Goal: Transaction & Acquisition: Subscribe to service/newsletter

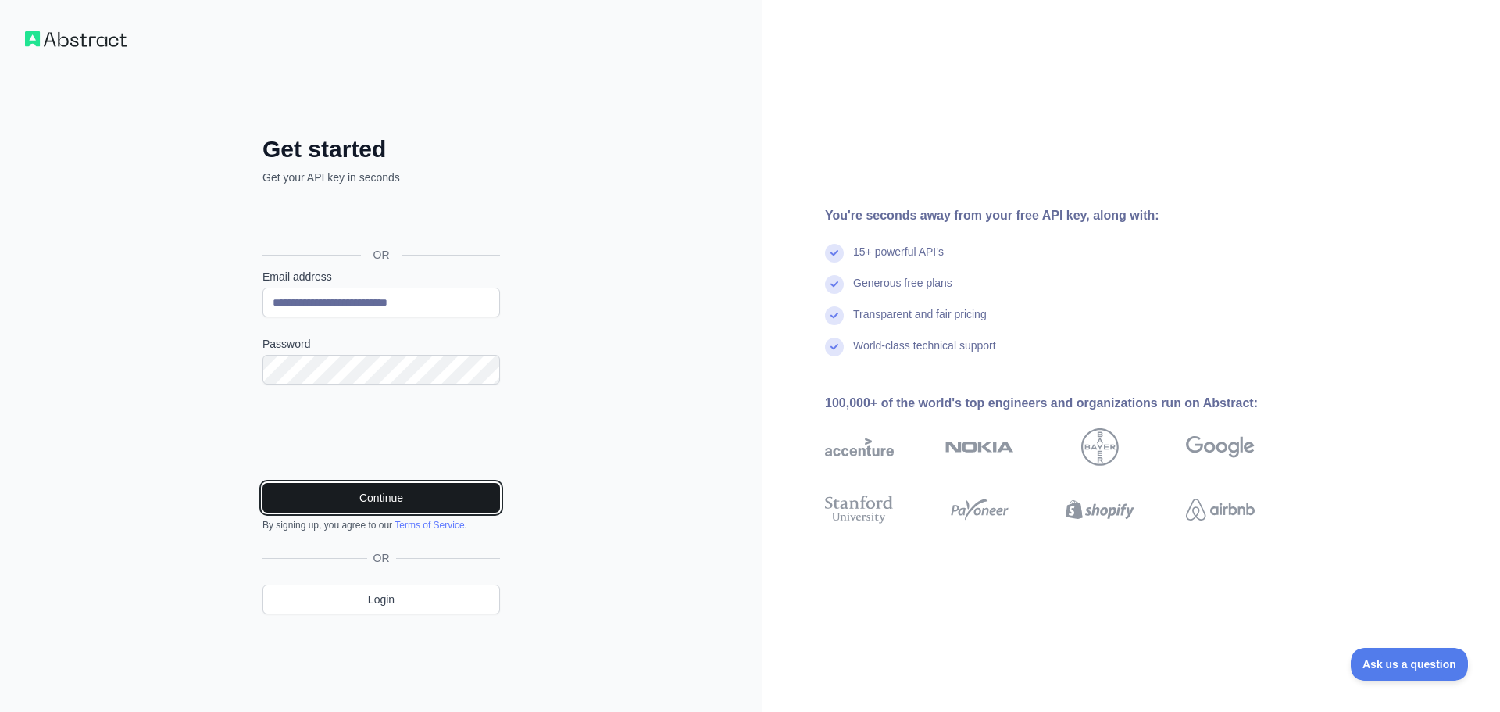
click at [420, 496] on button "Continue" at bounding box center [382, 498] width 238 height 30
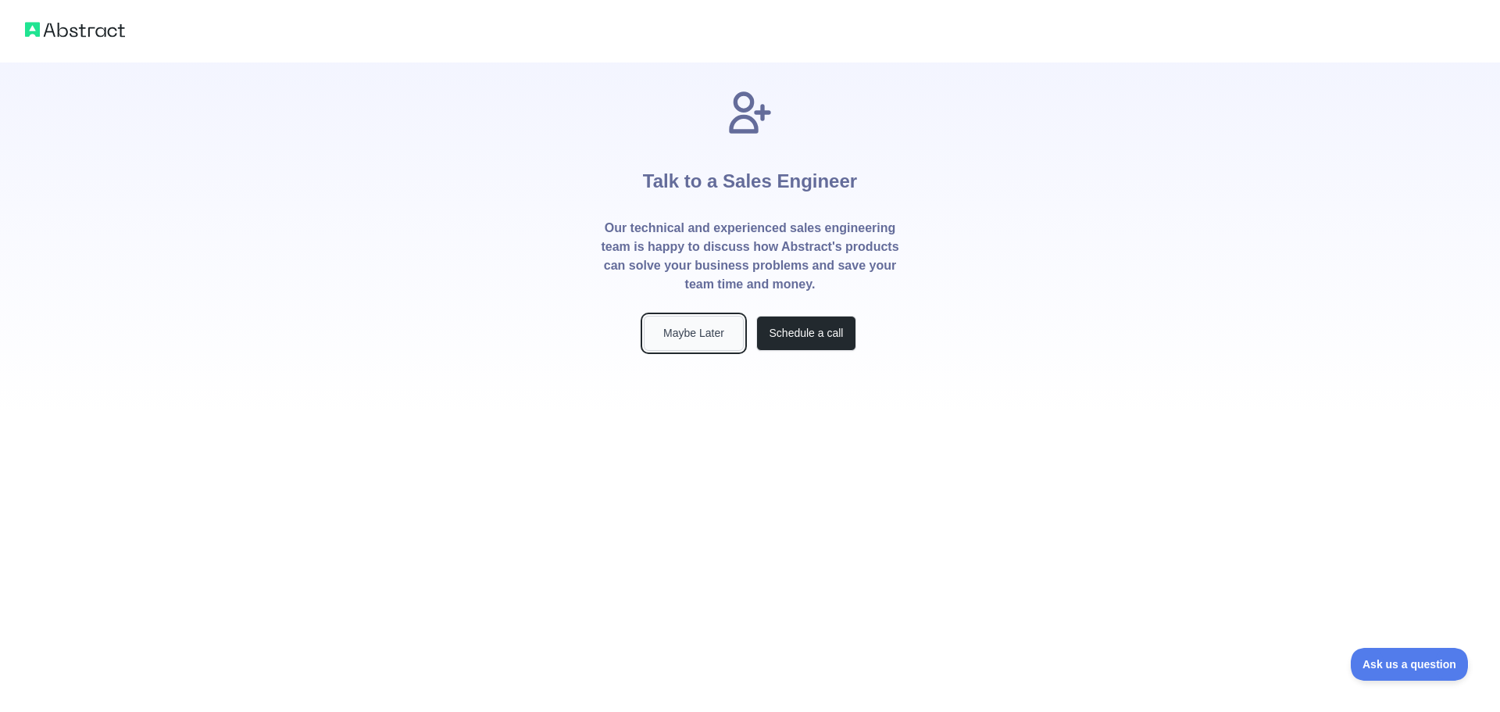
click at [688, 330] on button "Maybe Later" at bounding box center [694, 333] width 100 height 35
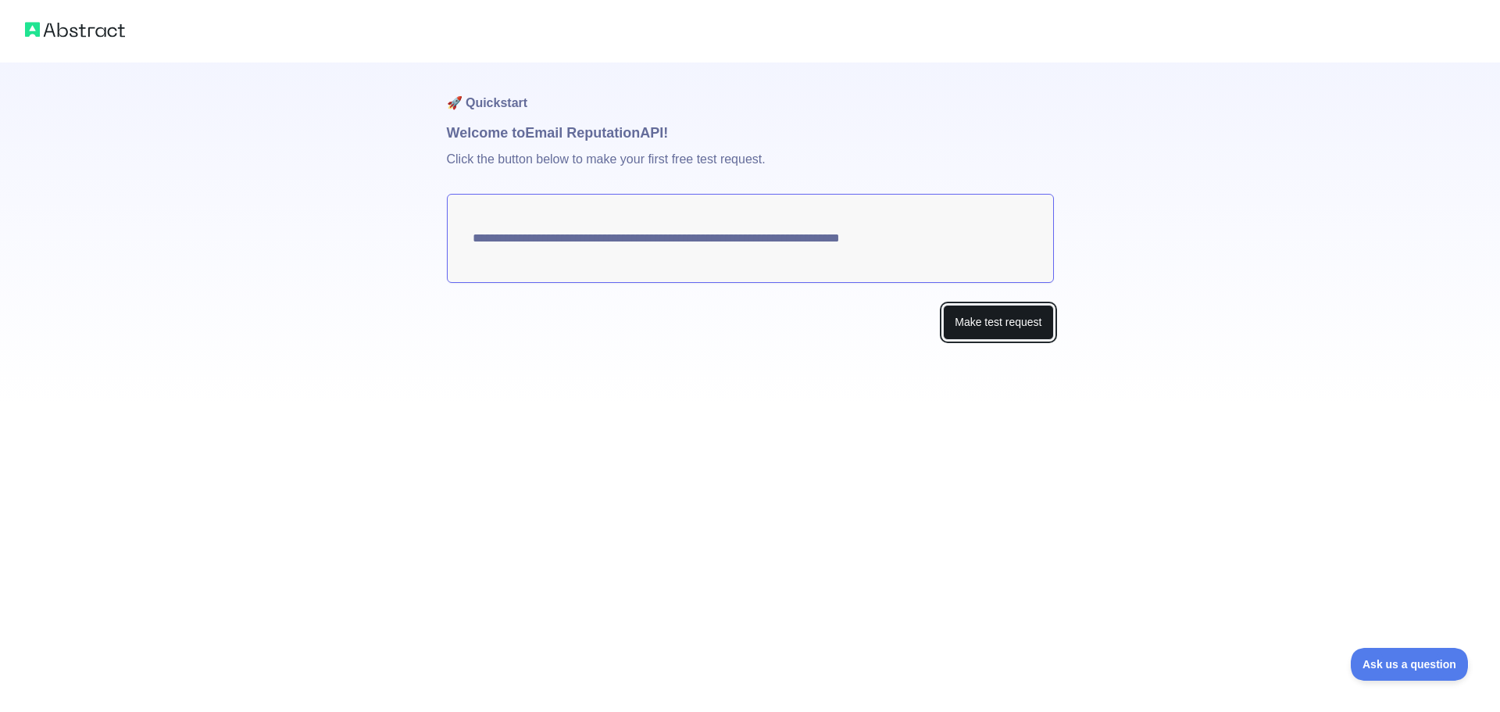
click at [1016, 321] on button "Make test request" at bounding box center [998, 322] width 110 height 35
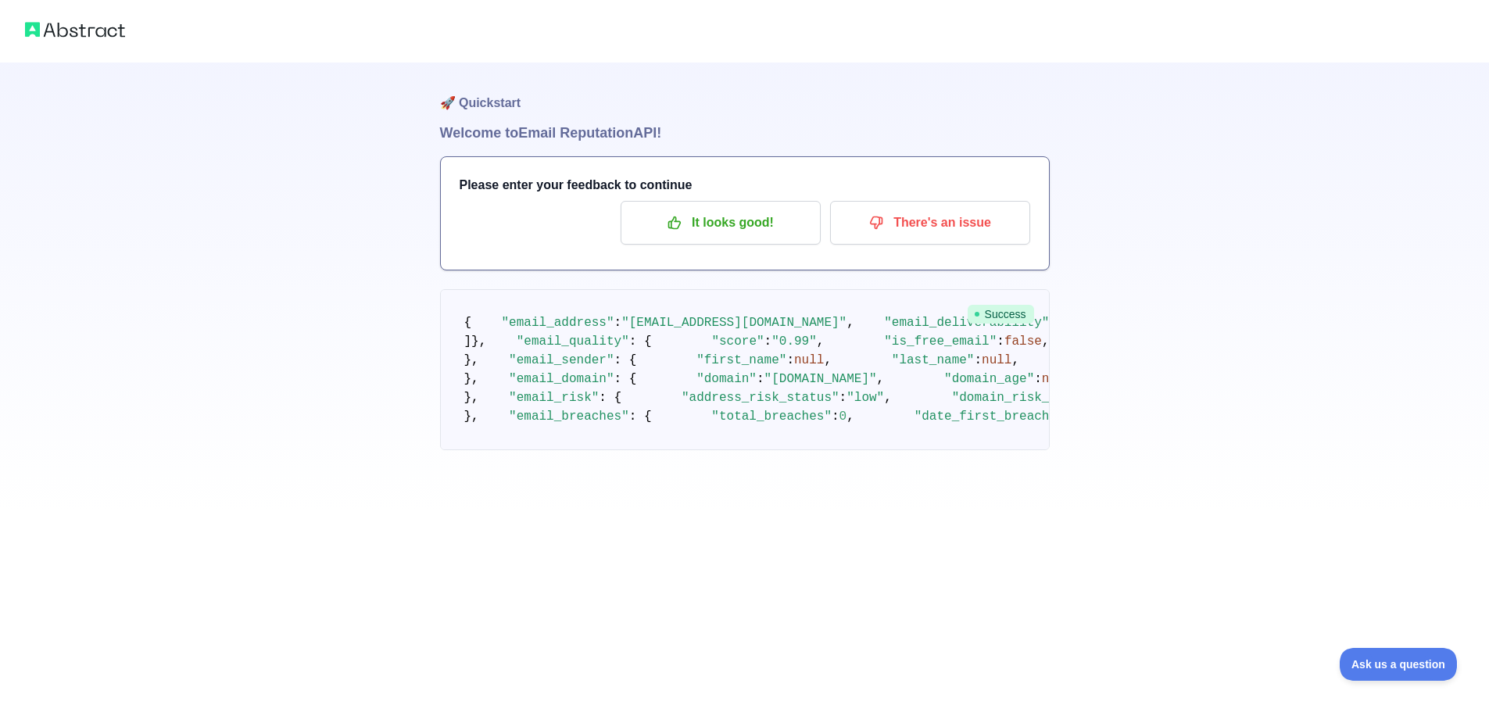
click at [52, 9] on div at bounding box center [744, 31] width 1489 height 63
click at [54, 16] on div at bounding box center [744, 31] width 1489 height 63
click at [55, 29] on img at bounding box center [75, 30] width 100 height 22
click at [730, 234] on p "It looks good!" at bounding box center [720, 222] width 177 height 27
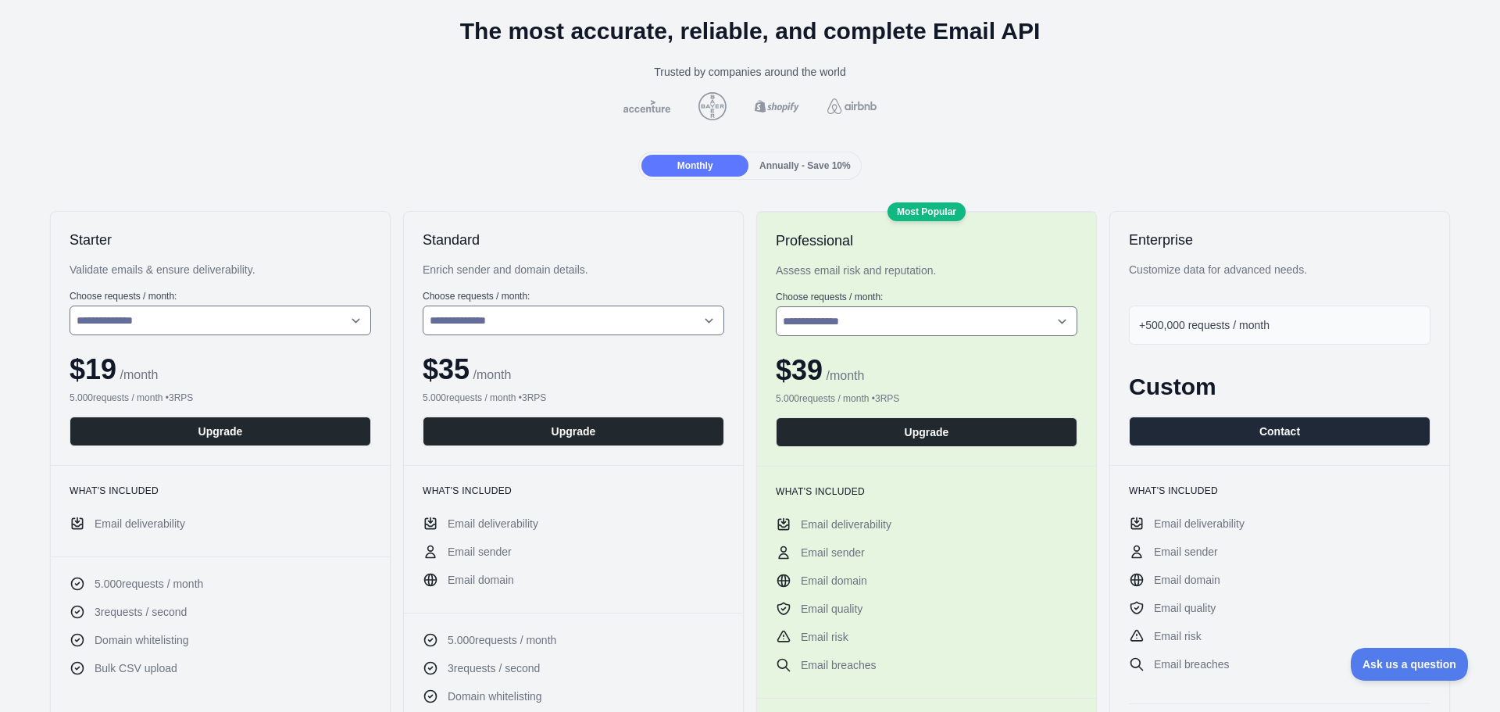
scroll to position [156, 0]
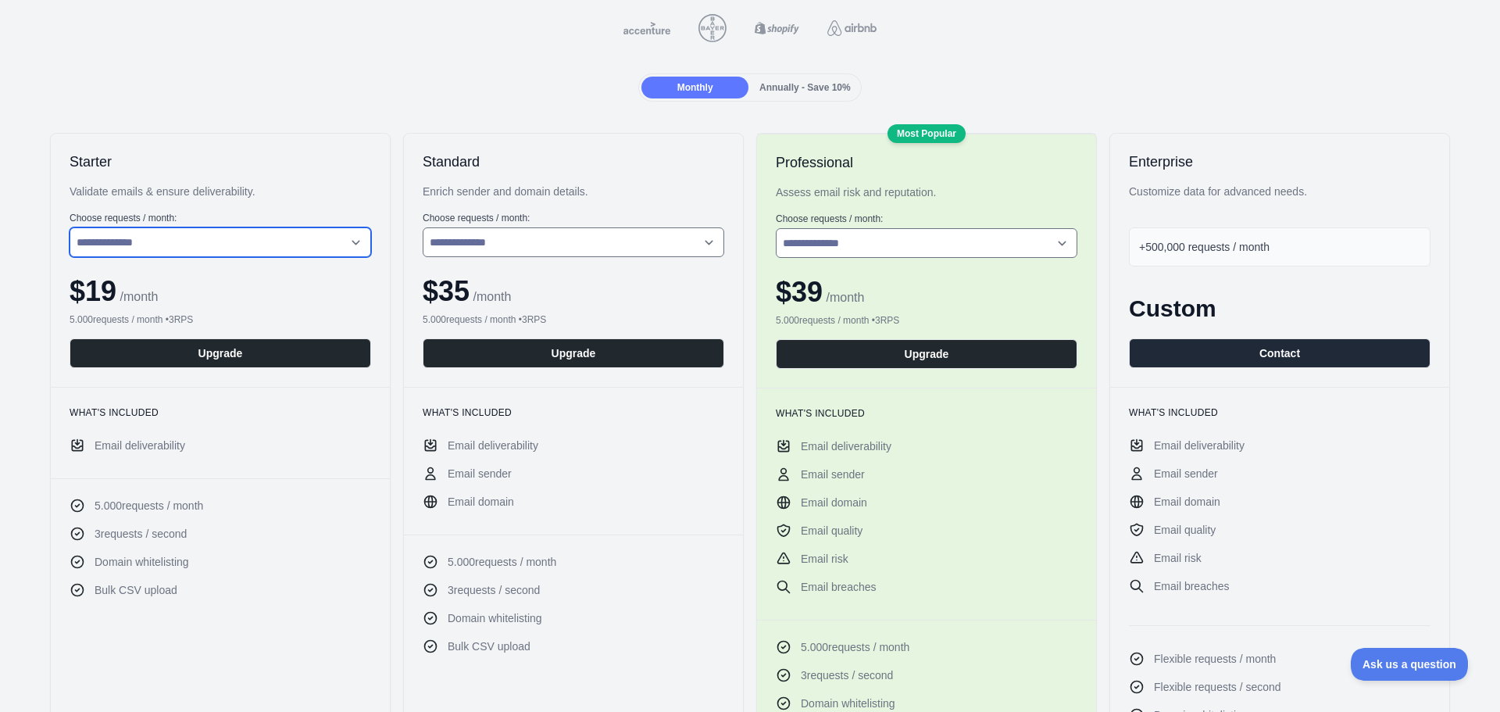
click at [260, 247] on select "**********" at bounding box center [221, 242] width 302 height 30
click at [284, 186] on div "Validate emails & ensure deliverability." at bounding box center [221, 192] width 302 height 16
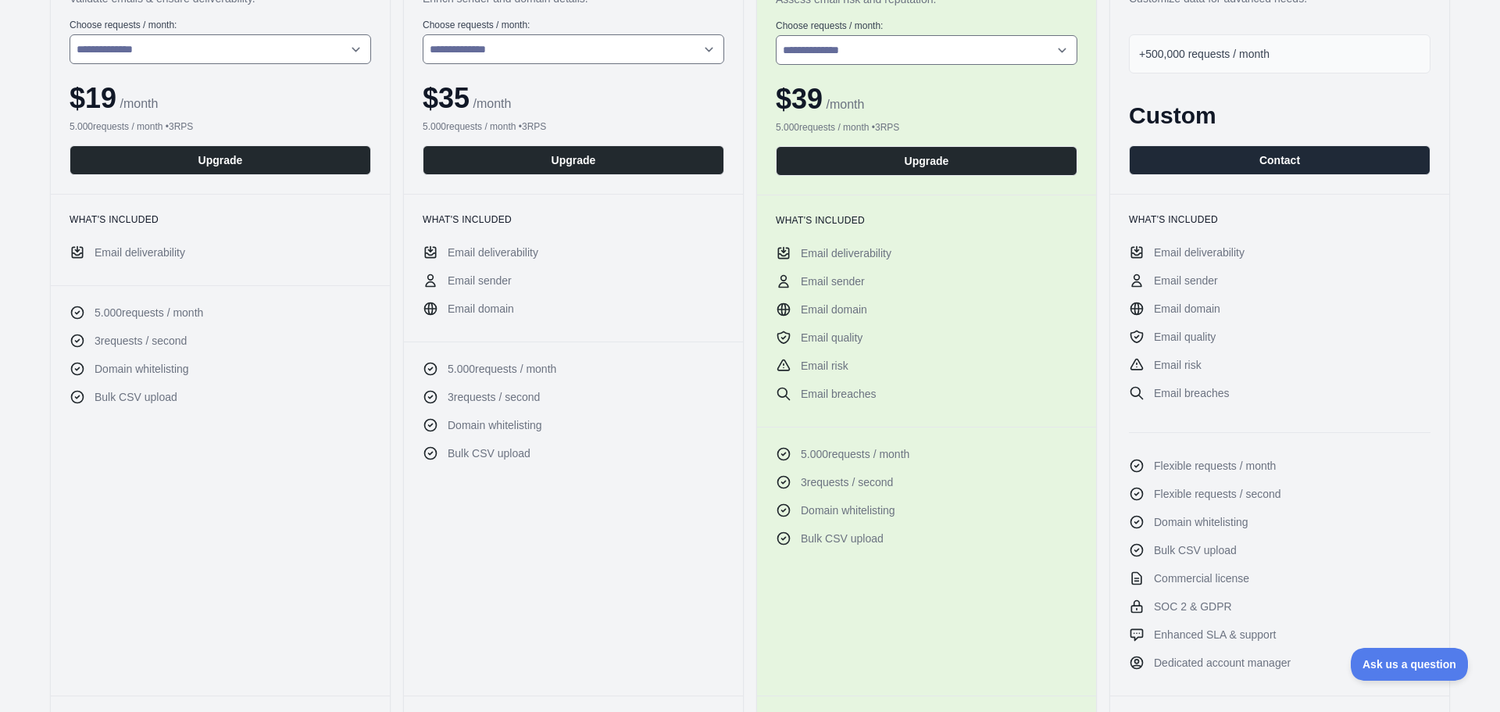
scroll to position [234, 0]
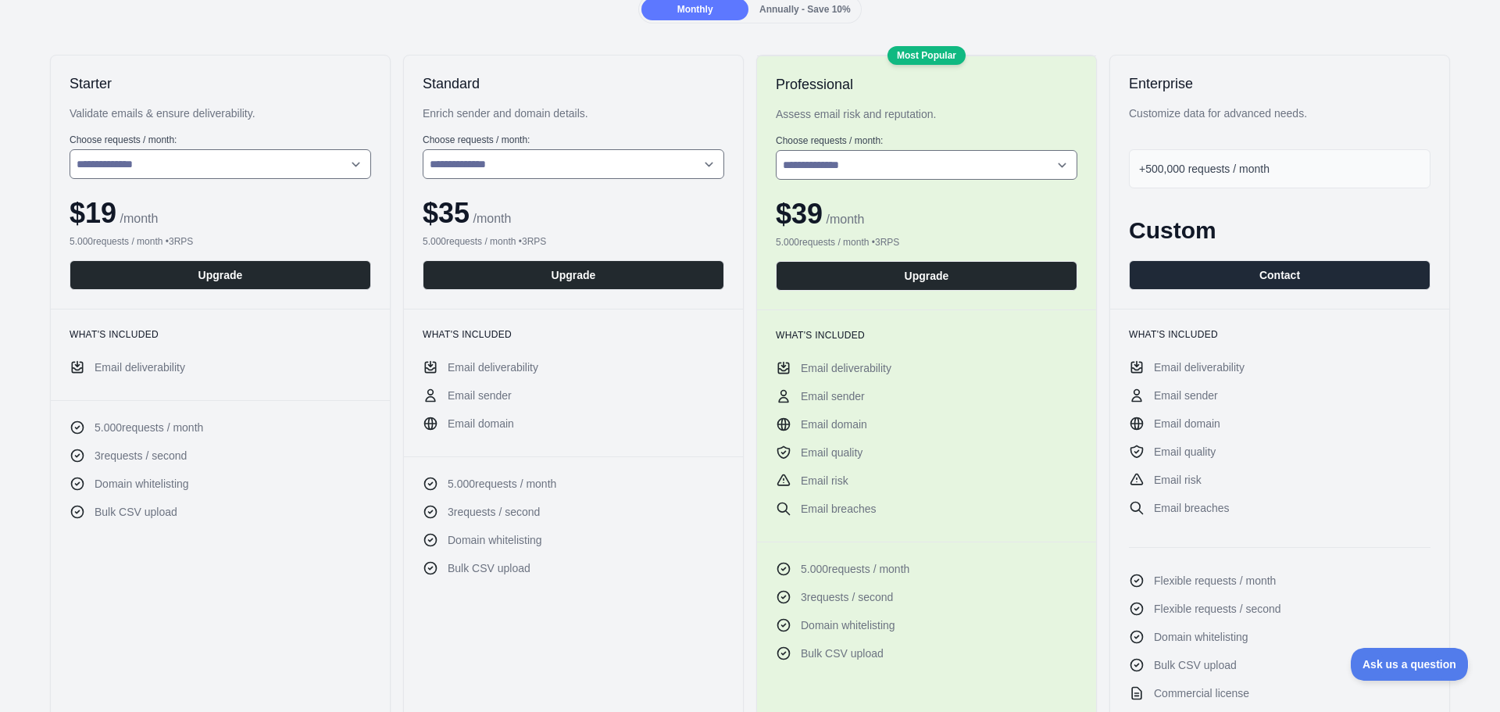
click at [425, 368] on icon at bounding box center [430, 367] width 10 height 11
click at [457, 366] on span "Email deliverability" at bounding box center [493, 367] width 91 height 16
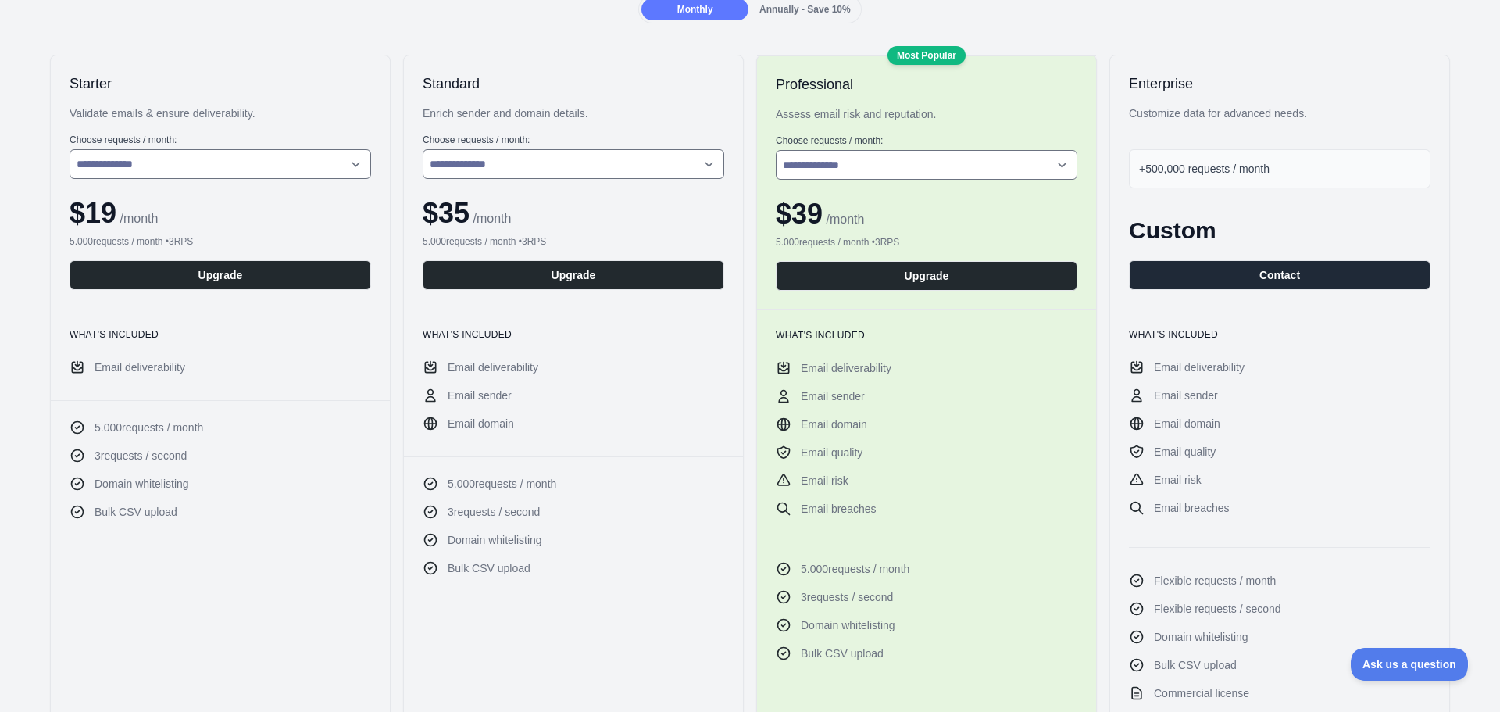
click at [535, 408] on ul "Email deliverability Email sender Email domain" at bounding box center [574, 395] width 302 height 72
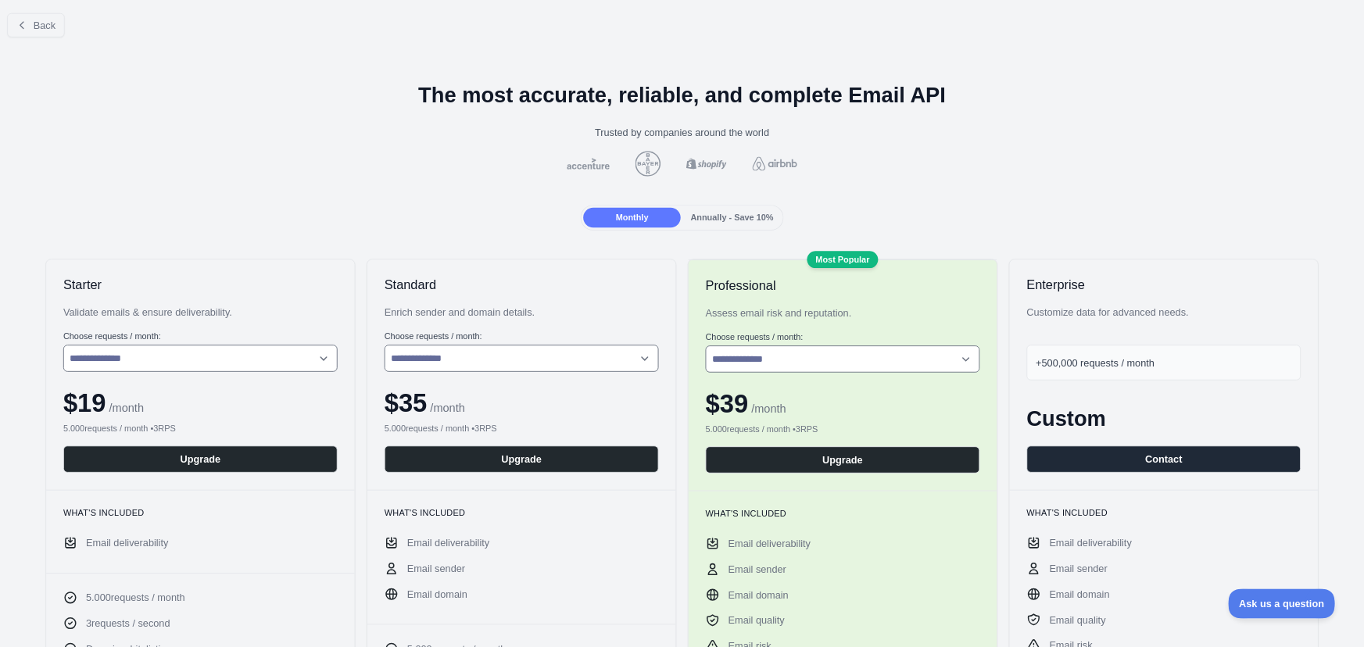
scroll to position [0, 0]
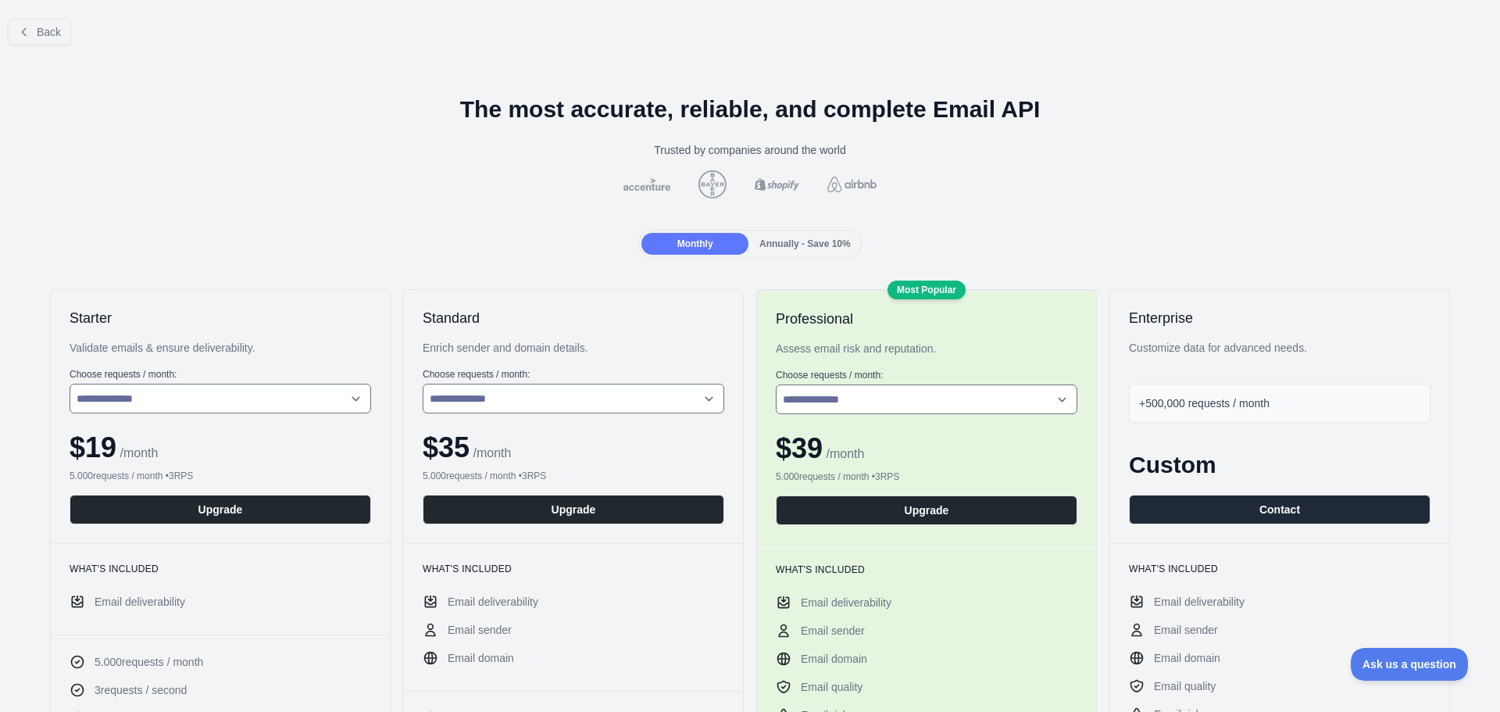
click at [64, 48] on div "Back" at bounding box center [750, 32] width 1500 height 52
click at [54, 34] on span "Back" at bounding box center [49, 32] width 24 height 13
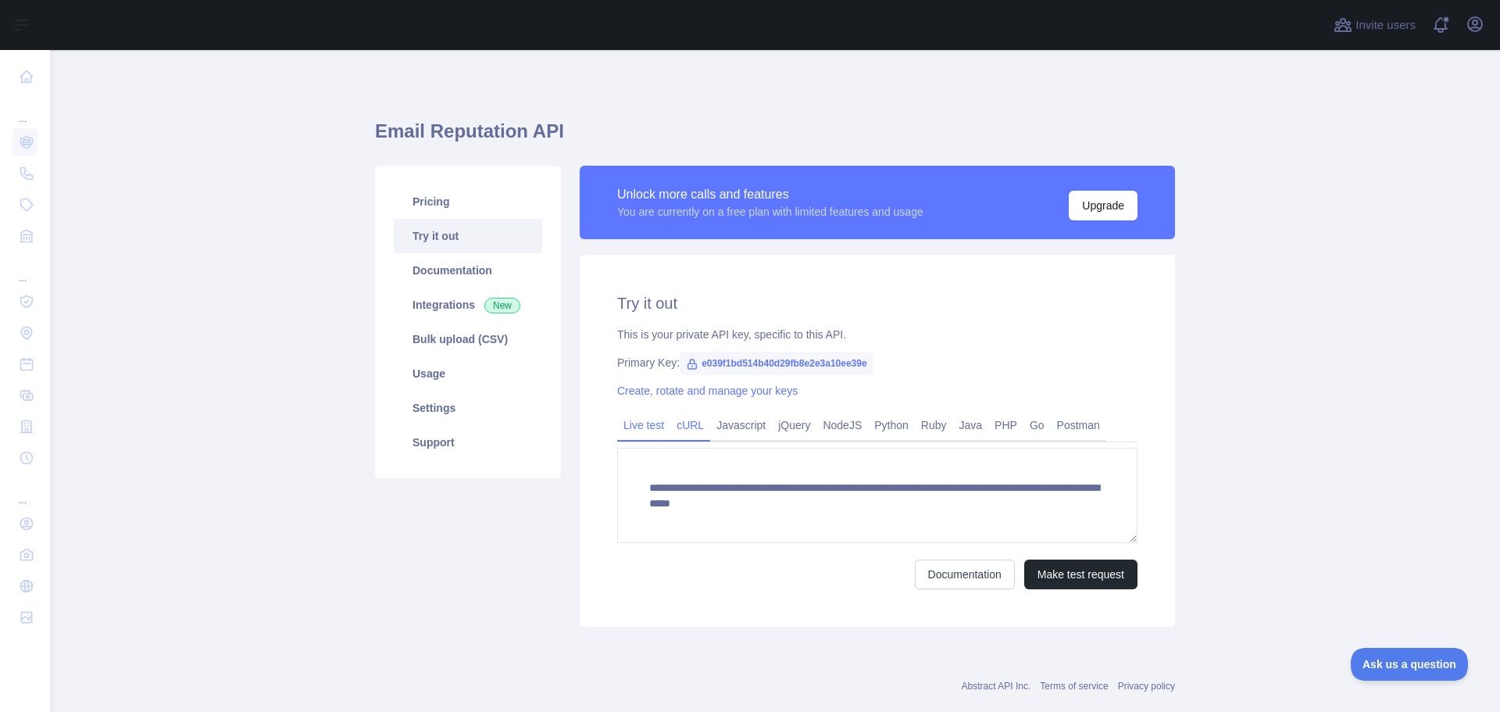
click at [681, 424] on link "cURL" at bounding box center [690, 425] width 40 height 25
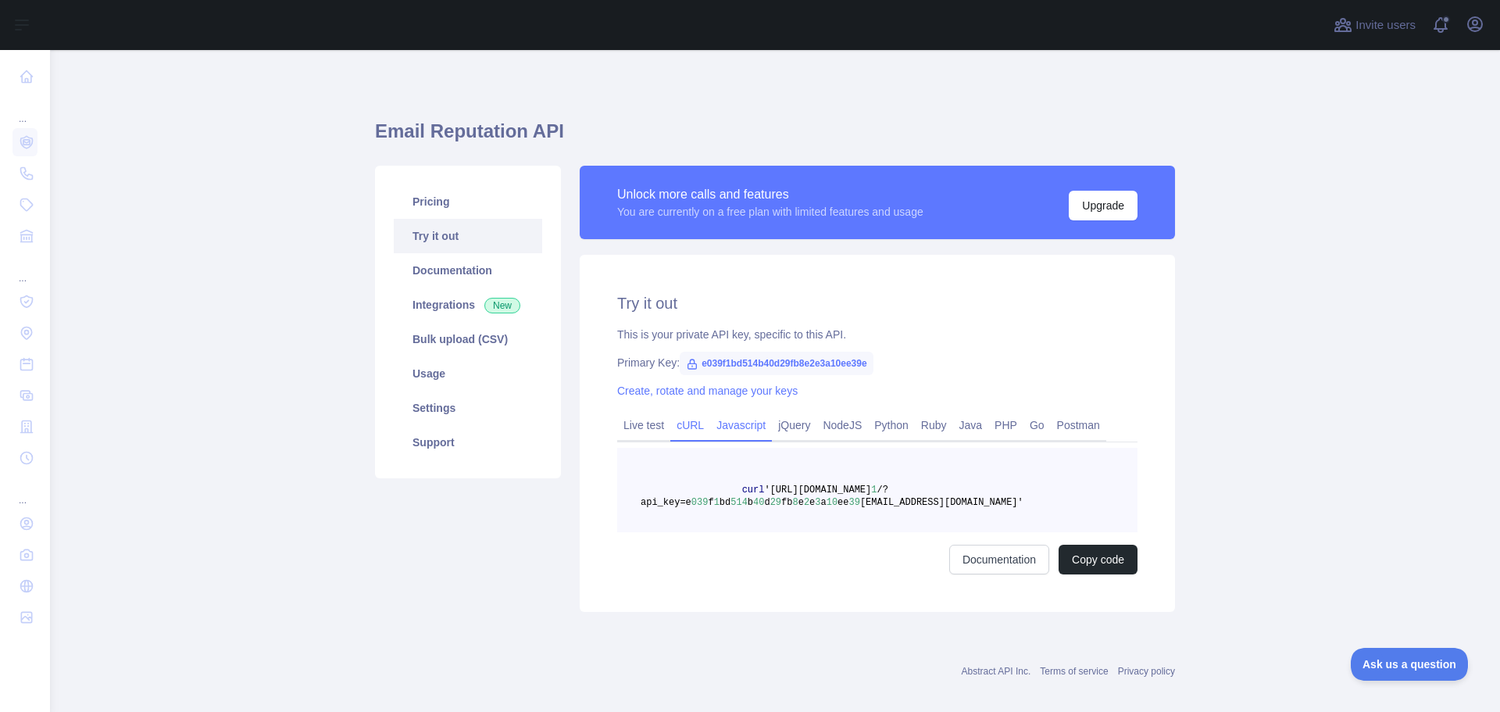
click at [731, 427] on link "Javascript" at bounding box center [741, 425] width 62 height 25
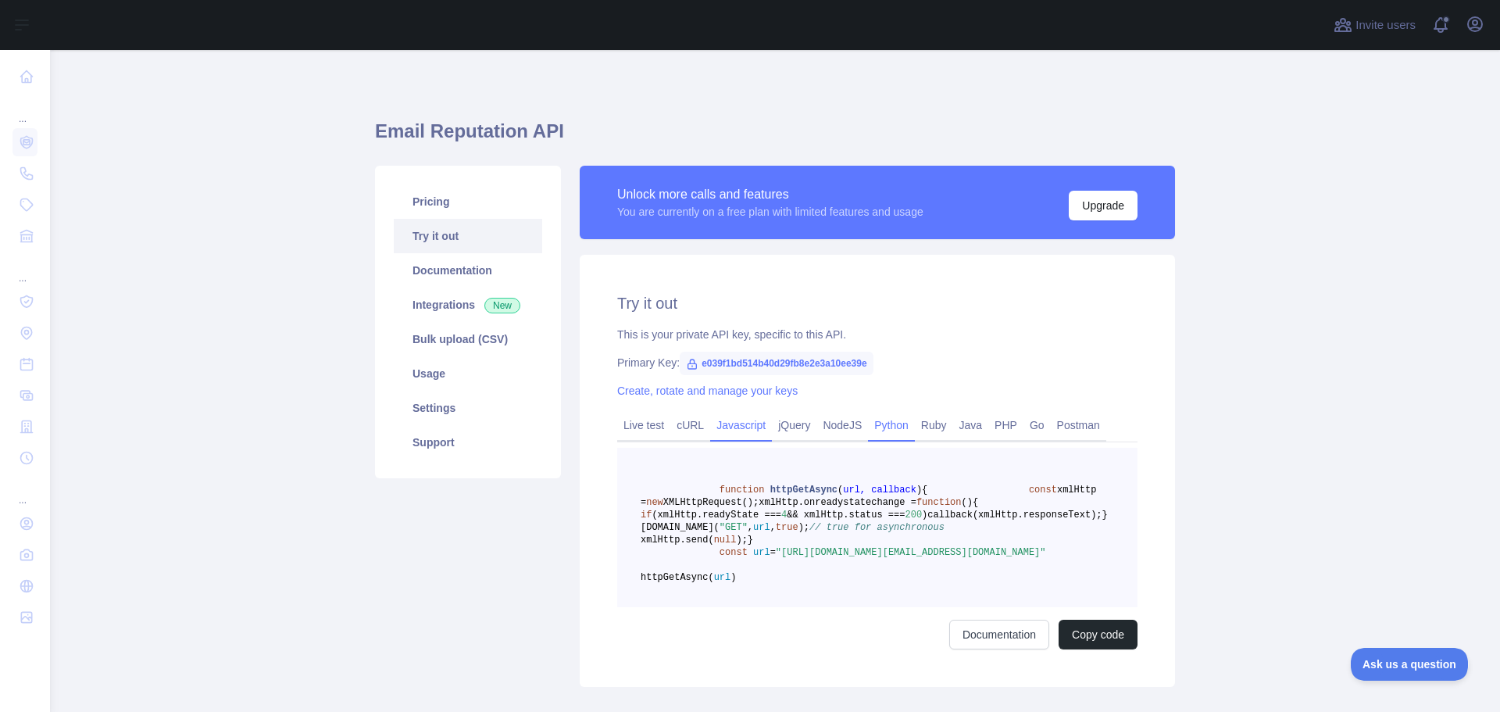
click at [888, 427] on link "Python" at bounding box center [891, 425] width 47 height 25
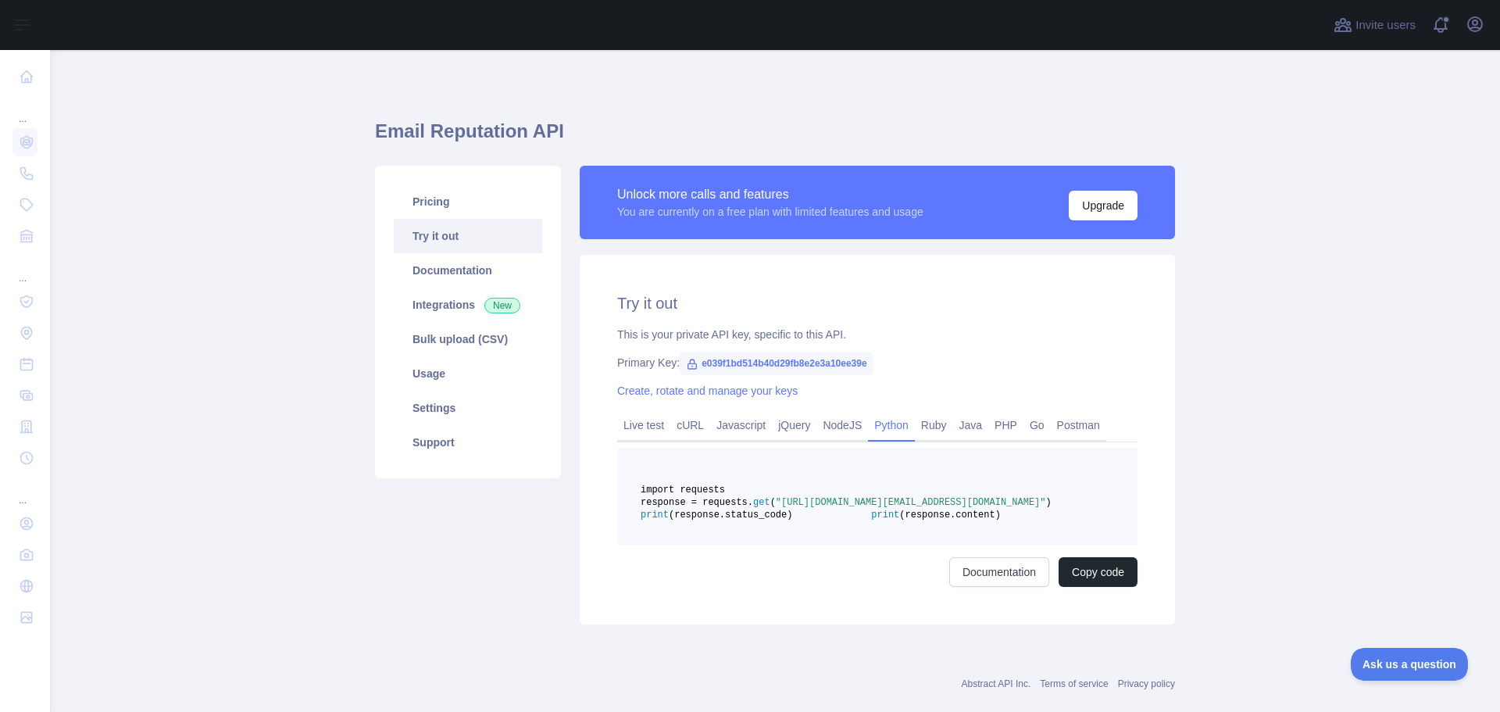
click at [701, 370] on span "e039f1bd514b40d29fb8e2e3a10ee39e" at bounding box center [777, 363] width 194 height 23
click at [707, 363] on span "e039f1bd514b40d29fb8e2e3a10ee39e" at bounding box center [777, 363] width 194 height 23
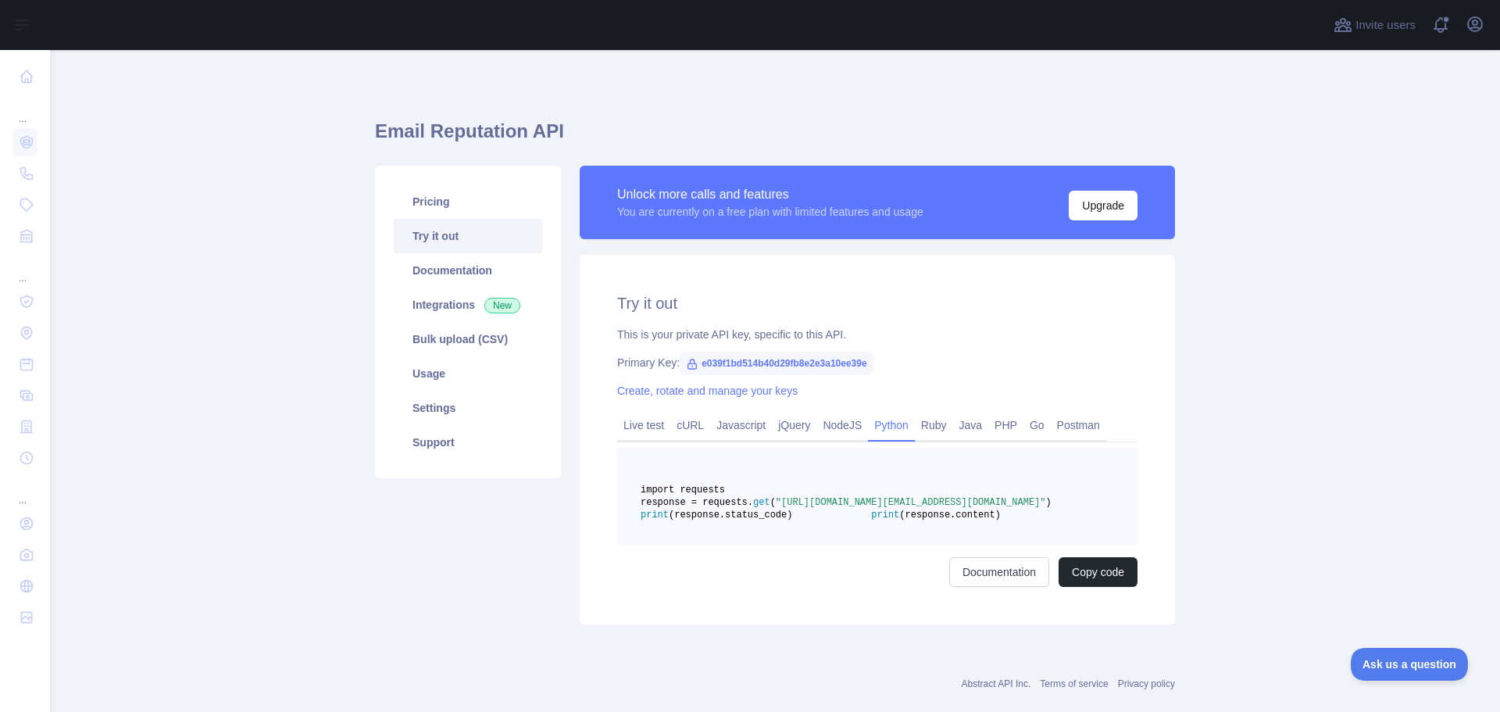
click at [688, 369] on icon at bounding box center [692, 363] width 9 height 9
click at [686, 362] on icon at bounding box center [692, 364] width 13 height 13
click at [656, 366] on div "Primary Key: e039f1bd514b40d29fb8e2e3a10ee39e" at bounding box center [877, 363] width 520 height 16
click at [688, 358] on icon at bounding box center [692, 364] width 13 height 13
click at [719, 359] on span "e039f1bd514b40d29fb8e2e3a10ee39e" at bounding box center [777, 363] width 194 height 23
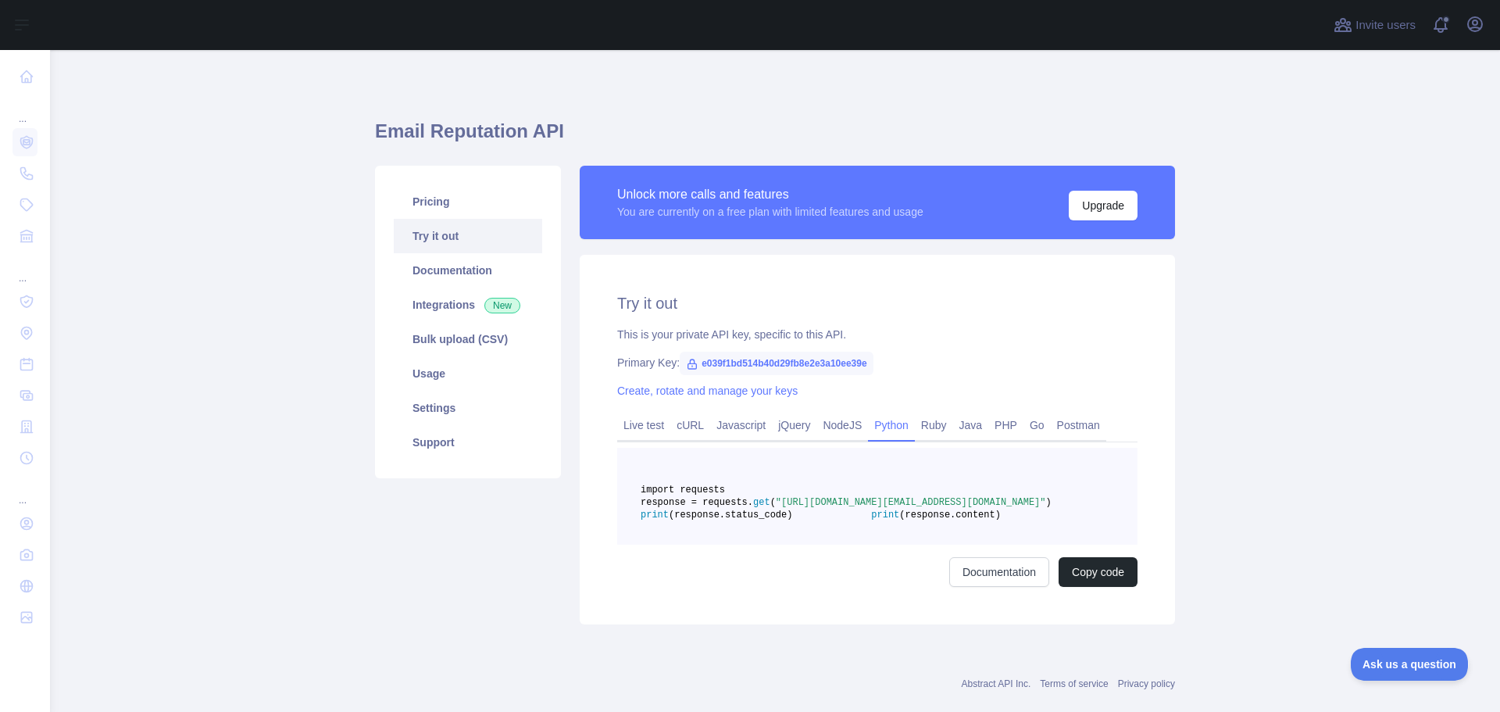
click at [722, 359] on span "e039f1bd514b40d29fb8e2e3a10ee39e" at bounding box center [777, 363] width 194 height 23
copy span "e039f1bd514b40d29fb8e2e3a10ee39e"
click at [688, 368] on icon at bounding box center [692, 364] width 13 height 13
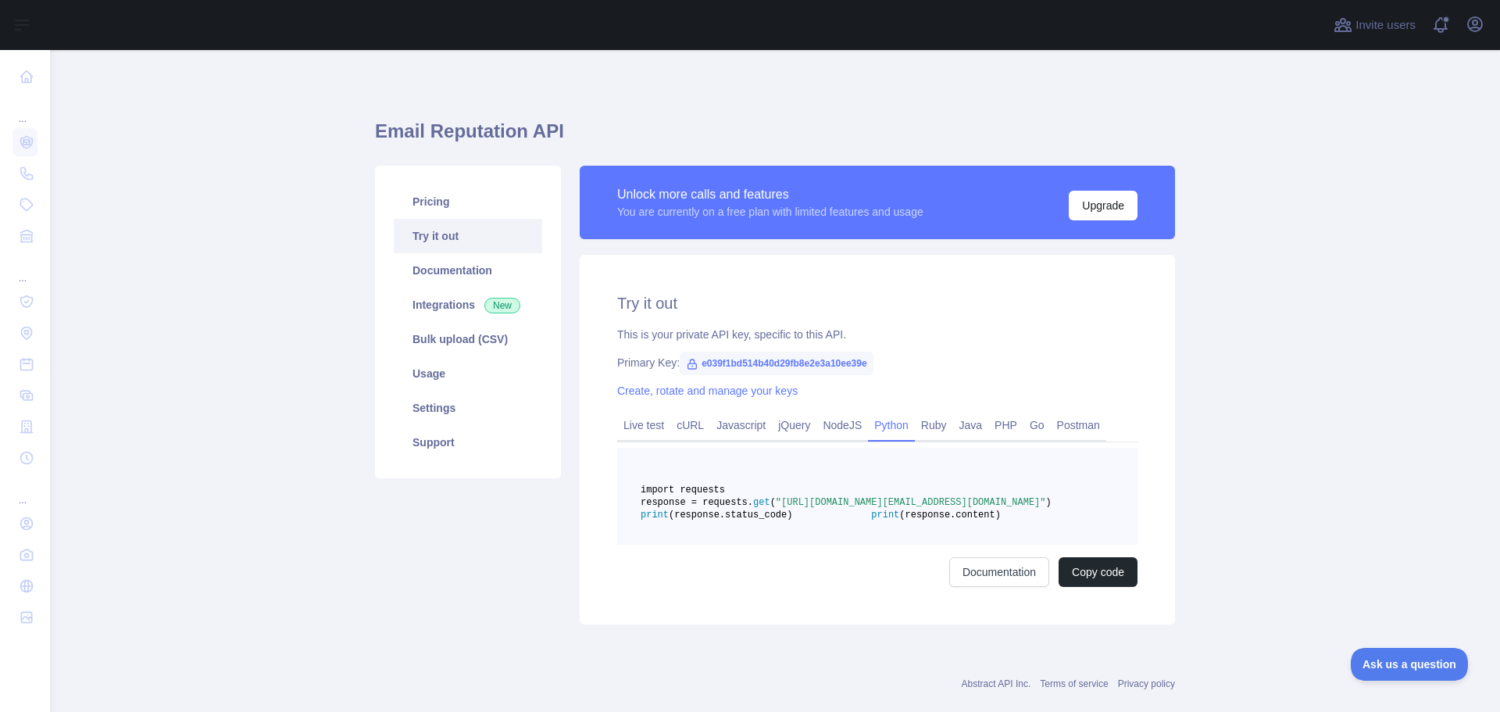
click at [686, 362] on icon at bounding box center [692, 364] width 13 height 13
drag, startPoint x: 686, startPoint y: 363, endPoint x: 608, endPoint y: 363, distance: 78.1
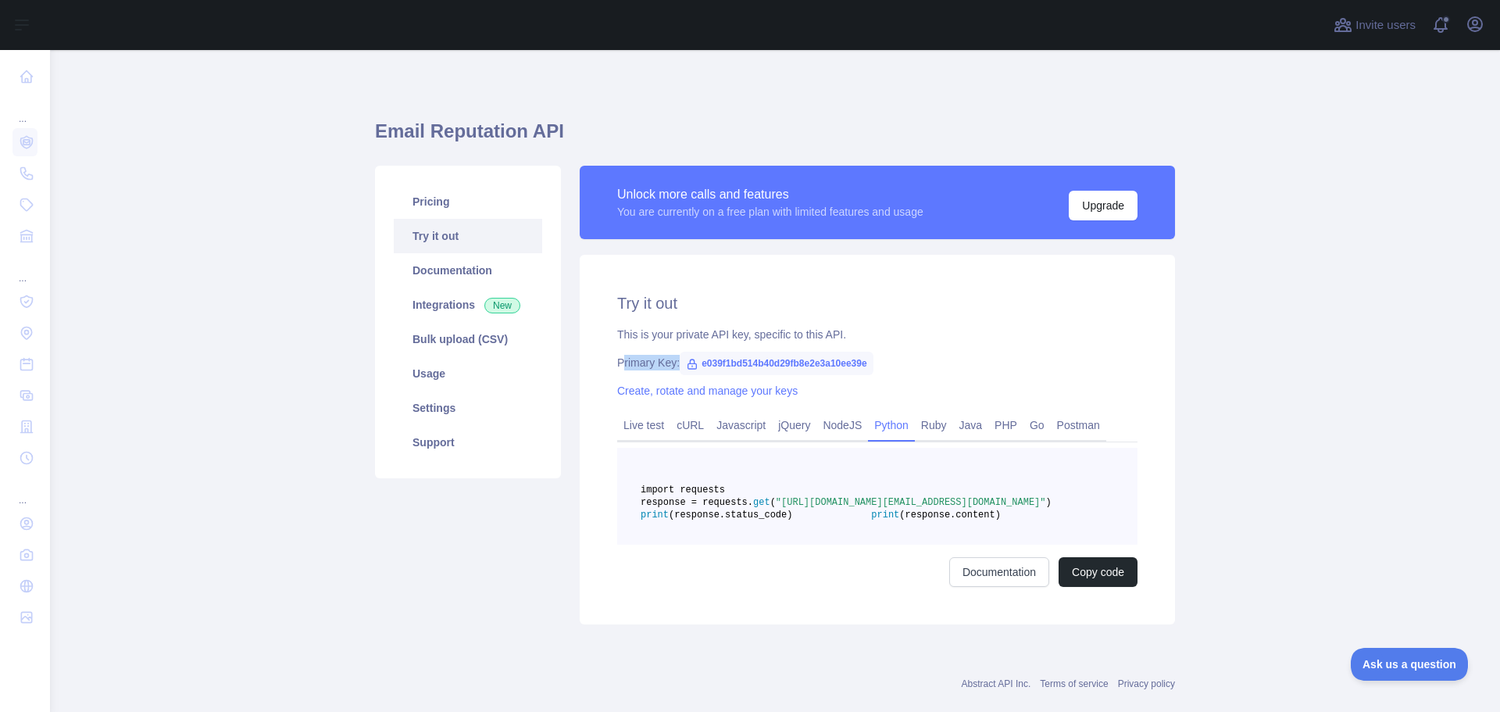
click at [617, 363] on div "Primary Key: e039f1bd514b40d29fb8e2e3a10ee39e" at bounding box center [877, 363] width 520 height 16
click at [688, 362] on icon at bounding box center [692, 363] width 9 height 9
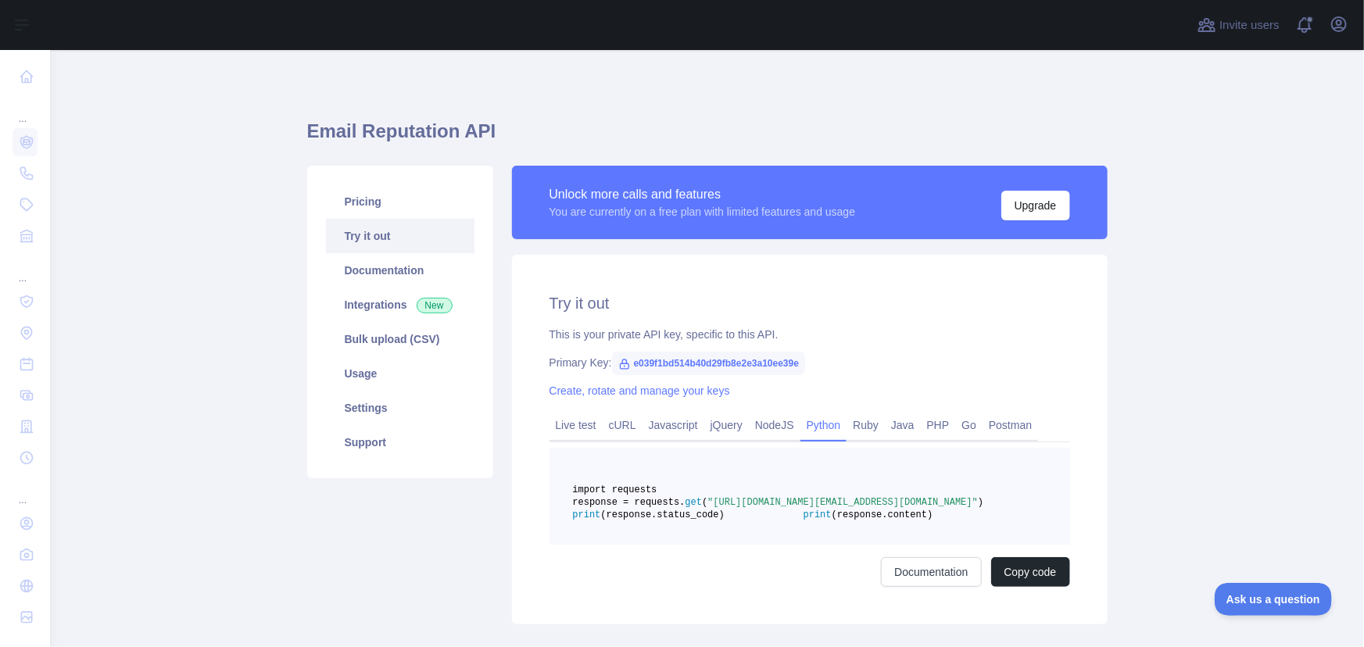
click at [714, 370] on span "e039f1bd514b40d29fb8e2e3a10ee39e" at bounding box center [709, 363] width 194 height 23
click at [713, 366] on span "e039f1bd514b40d29fb8e2e3a10ee39e" at bounding box center [709, 363] width 194 height 23
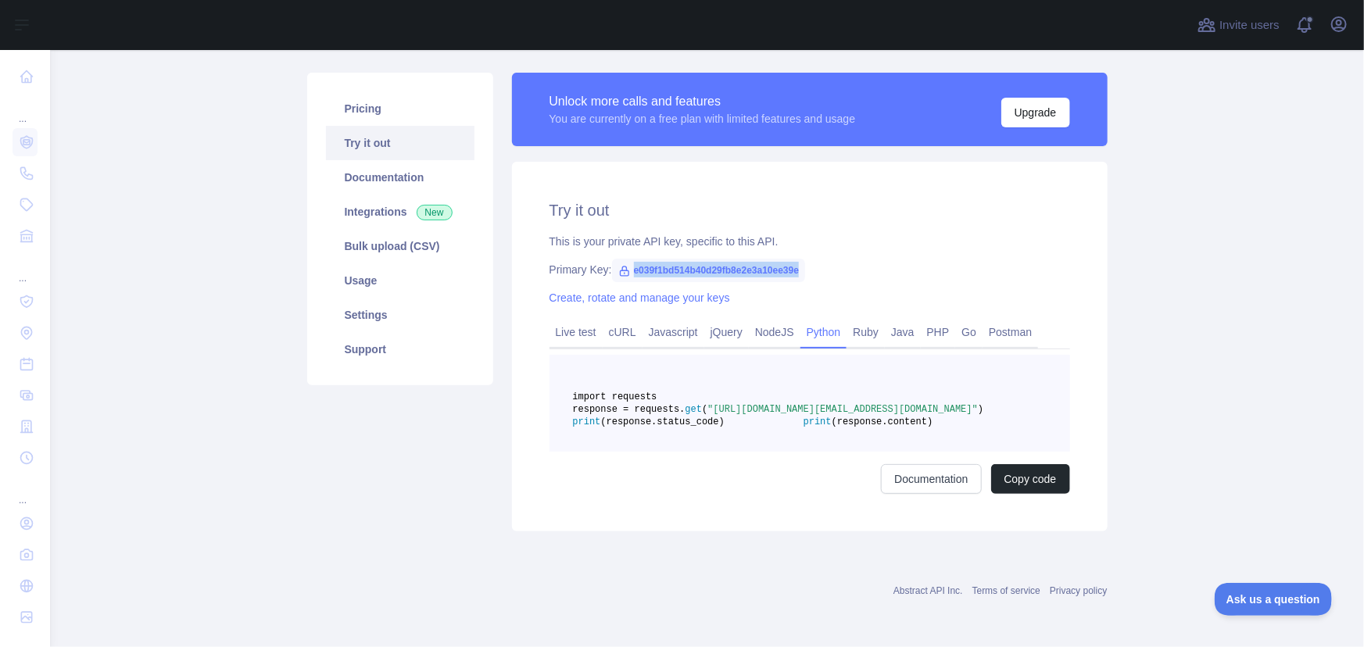
scroll to position [130, 0]
click at [620, 266] on icon at bounding box center [624, 270] width 9 height 9
drag, startPoint x: 577, startPoint y: 236, endPoint x: 915, endPoint y: 233, distance: 338.4
click at [915, 262] on div "Primary Key: e039f1bd514b40d29fb8e2e3a10ee39e" at bounding box center [809, 270] width 520 height 16
click at [837, 262] on div "Primary Key: e039f1bd514b40d29fb8e2e3a10ee39e" at bounding box center [809, 270] width 520 height 16
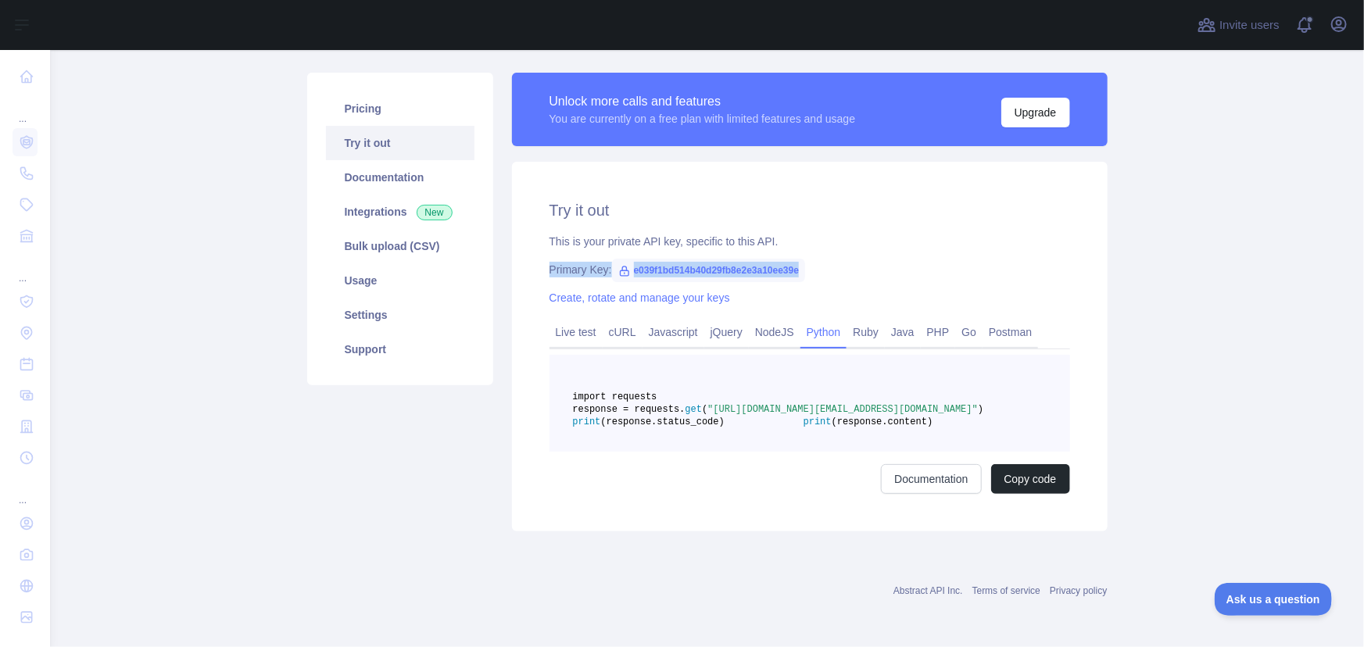
drag, startPoint x: 829, startPoint y: 238, endPoint x: 533, endPoint y: 234, distance: 296.2
click at [533, 234] on div "Try it out This is your private API key, specific to this API. Primary Key: e03…" at bounding box center [809, 347] width 595 height 370
copy div "Primary Key: e039f1bd514b40d29fb8e2e3a10ee39e"
click at [837, 218] on div "Try it out This is your private API key, specific to this API. Primary Key: e03…" at bounding box center [809, 347] width 595 height 370
click at [786, 259] on span "e039f1bd514b40d29fb8e2e3a10ee39e" at bounding box center [709, 270] width 194 height 23
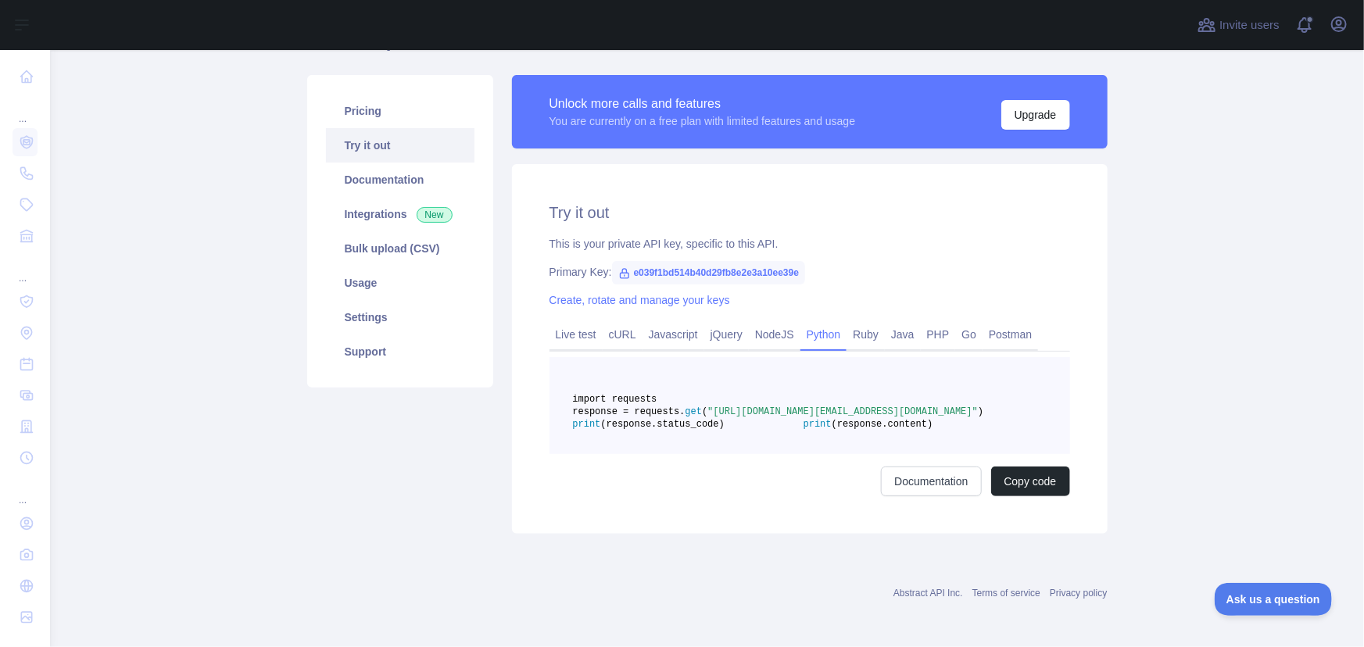
scroll to position [0, 0]
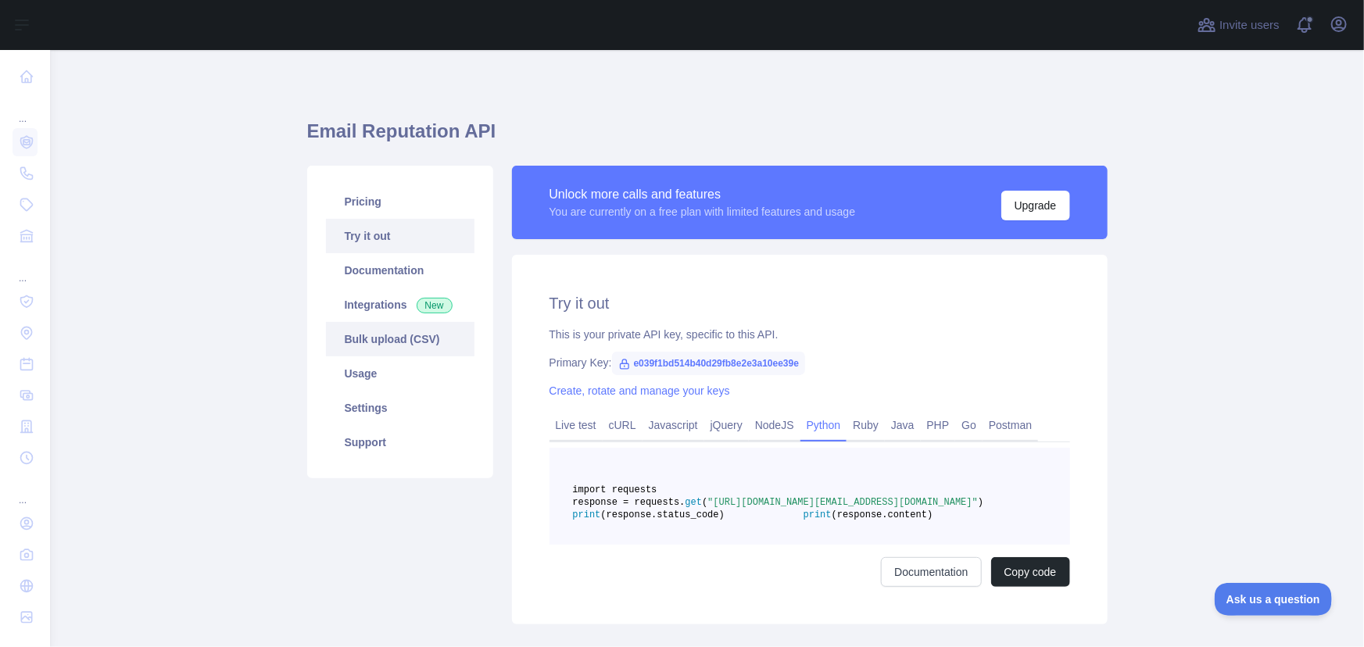
click at [413, 341] on link "Bulk upload (CSV)" at bounding box center [400, 339] width 148 height 34
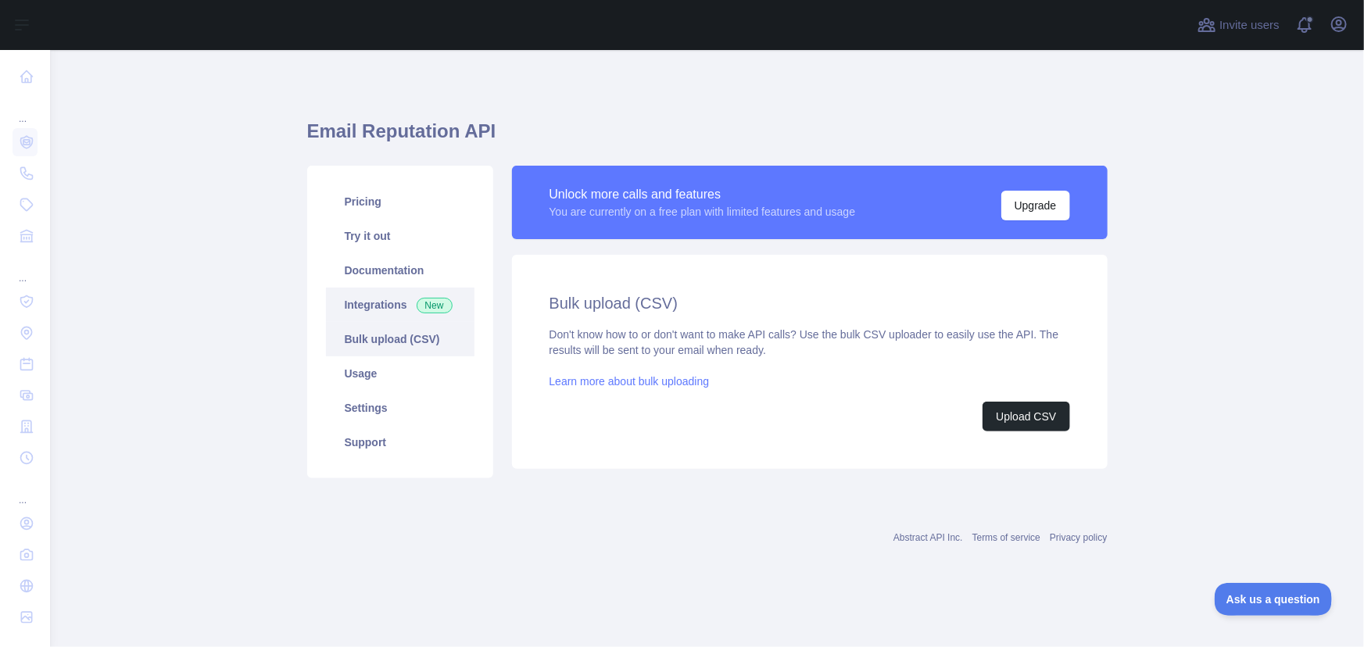
click at [366, 304] on link "Integrations New" at bounding box center [400, 305] width 148 height 34
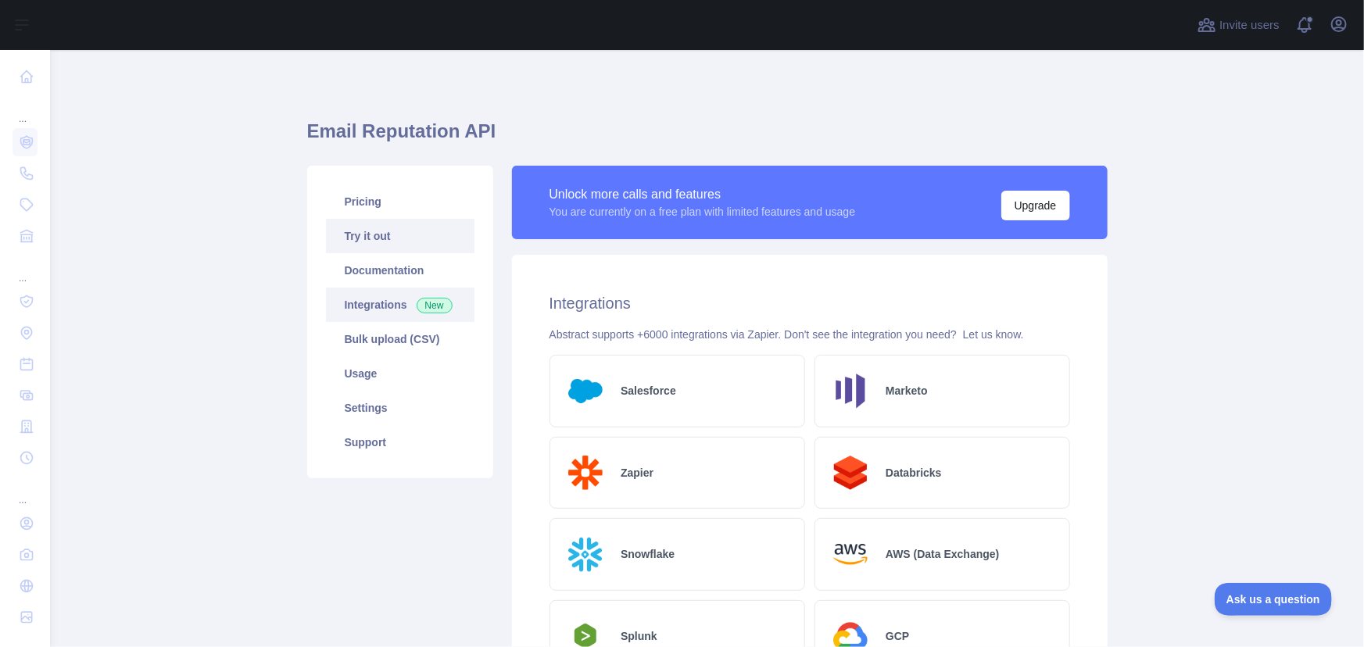
click at [388, 245] on link "Try it out" at bounding box center [400, 236] width 148 height 34
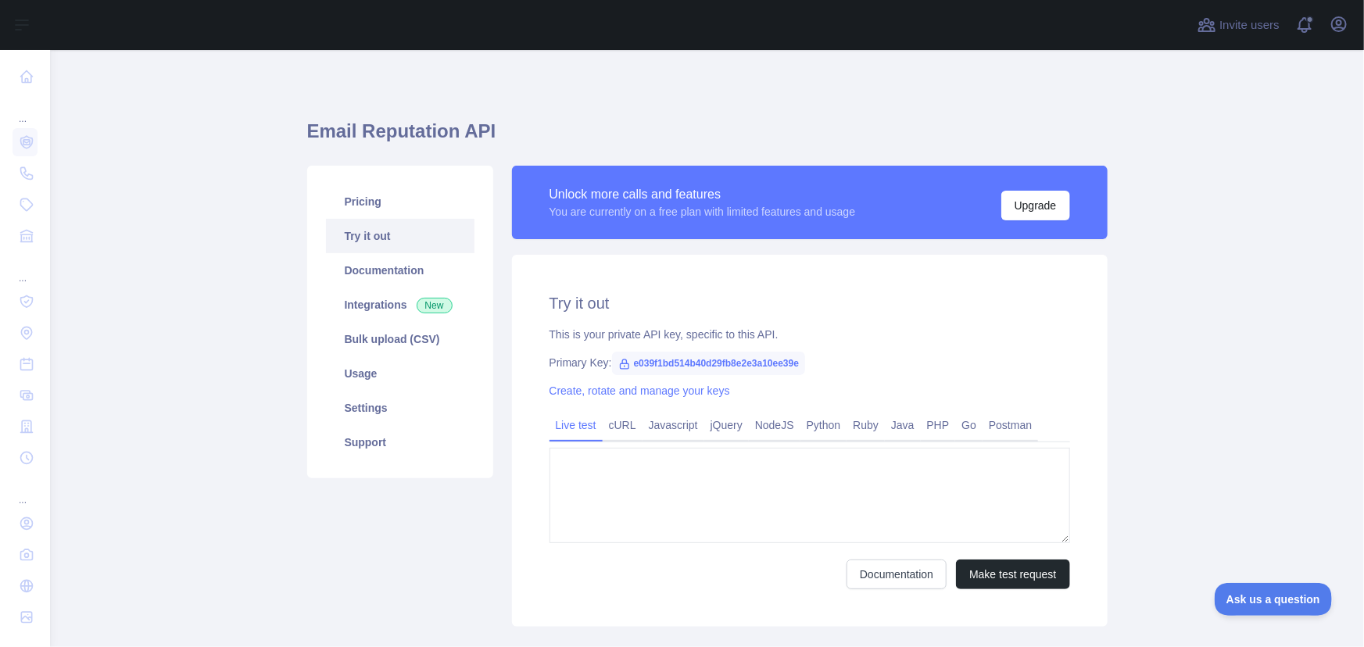
type textarea "**********"
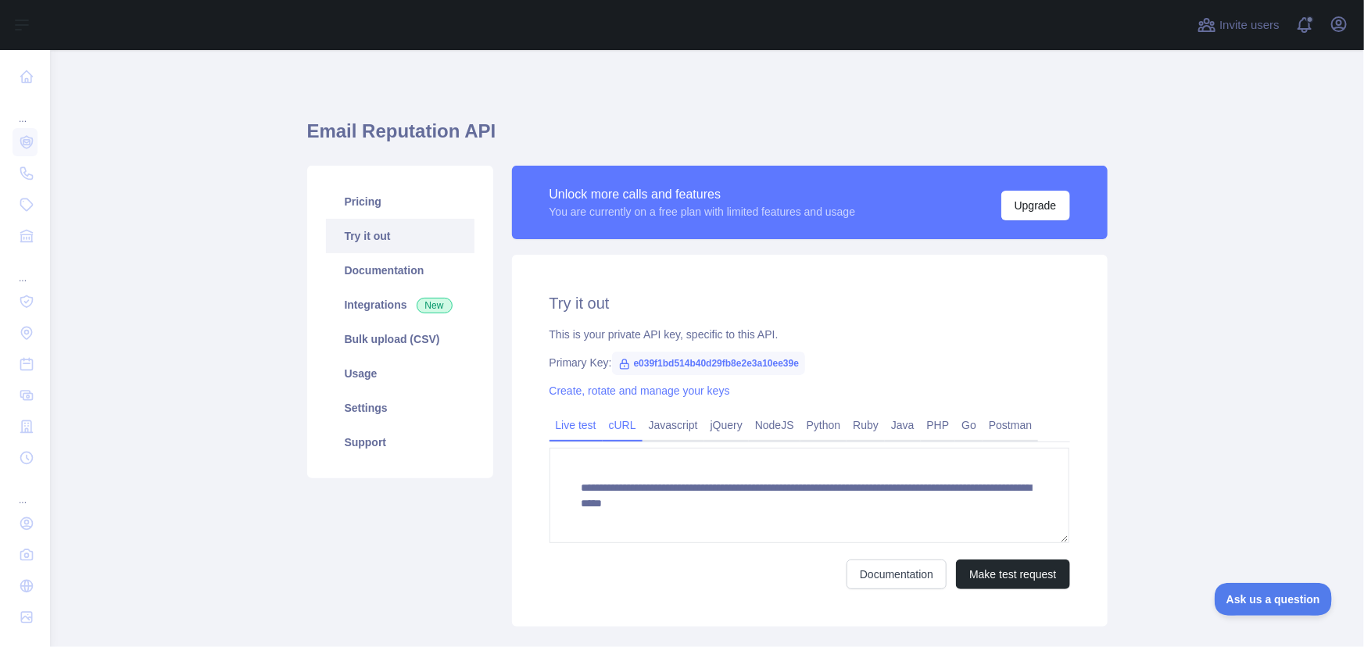
click at [619, 427] on link "cURL" at bounding box center [622, 425] width 40 height 25
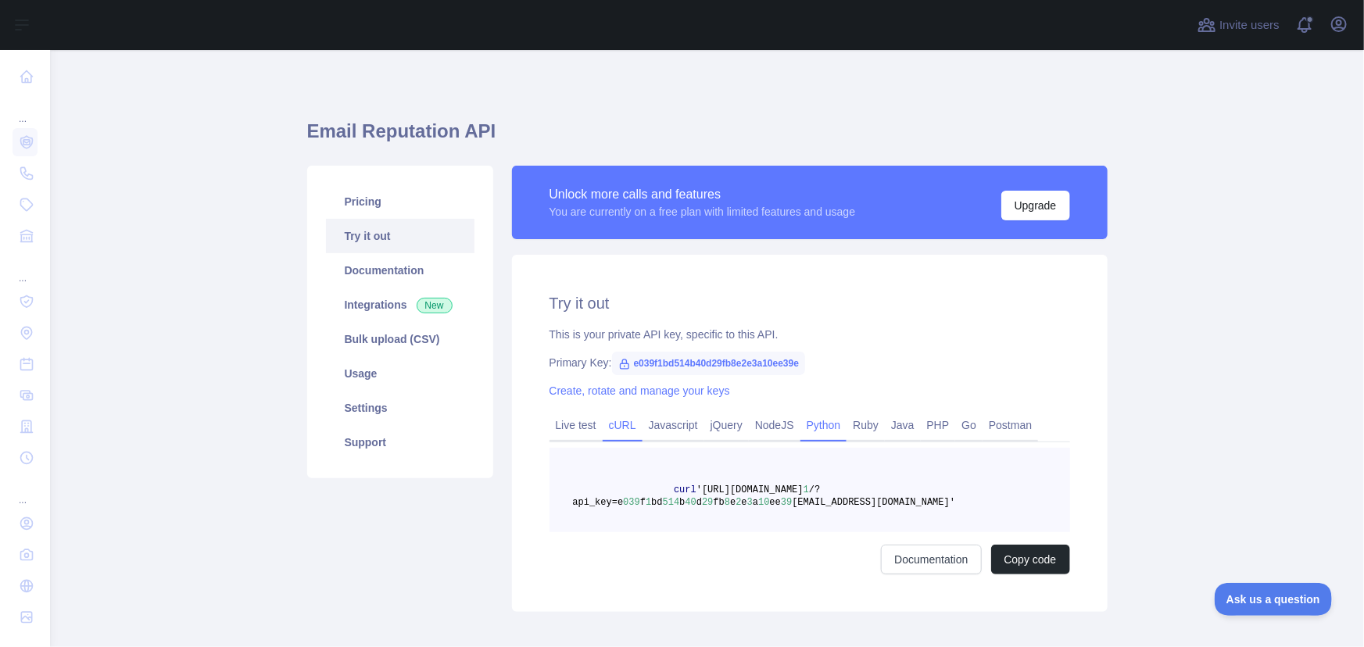
click at [831, 430] on link "Python" at bounding box center [823, 425] width 47 height 25
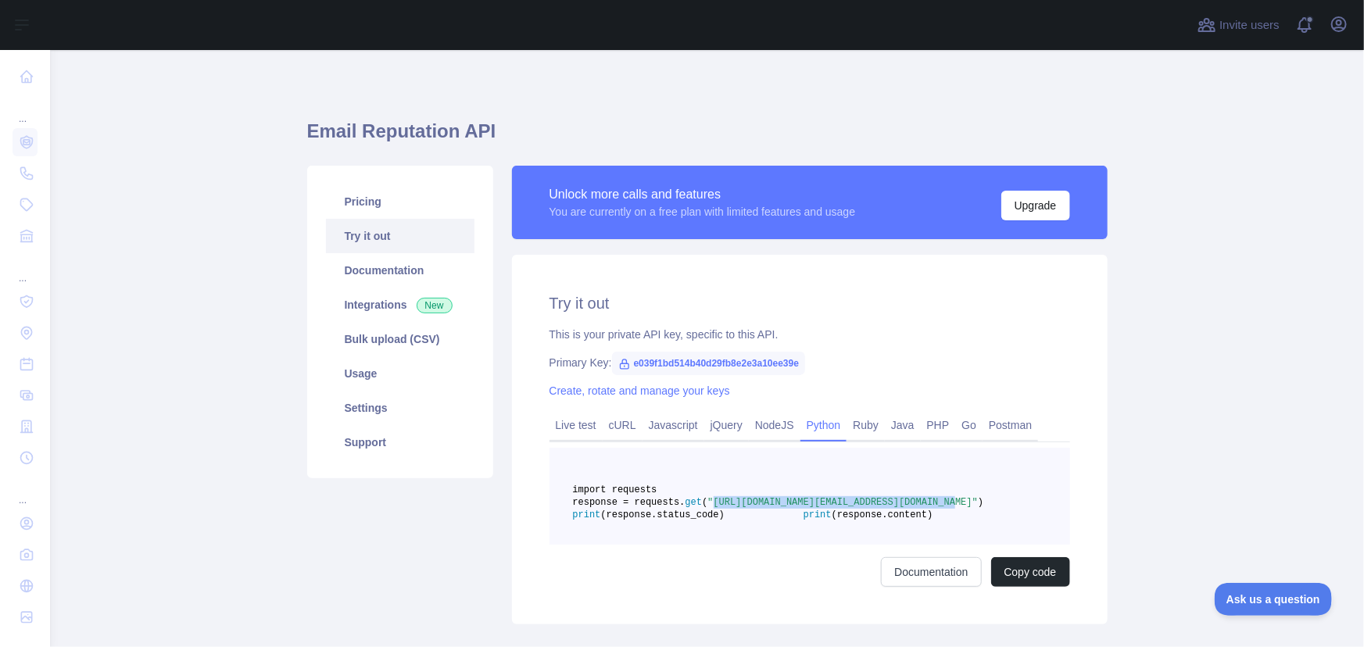
drag, startPoint x: 768, startPoint y: 516, endPoint x: 989, endPoint y: 516, distance: 221.1
click at [978, 508] on span ""[URL][DOMAIN_NAME][EMAIL_ADDRESS][DOMAIN_NAME]"" at bounding box center [842, 502] width 270 height 11
copy span "[URL][DOMAIN_NAME]"
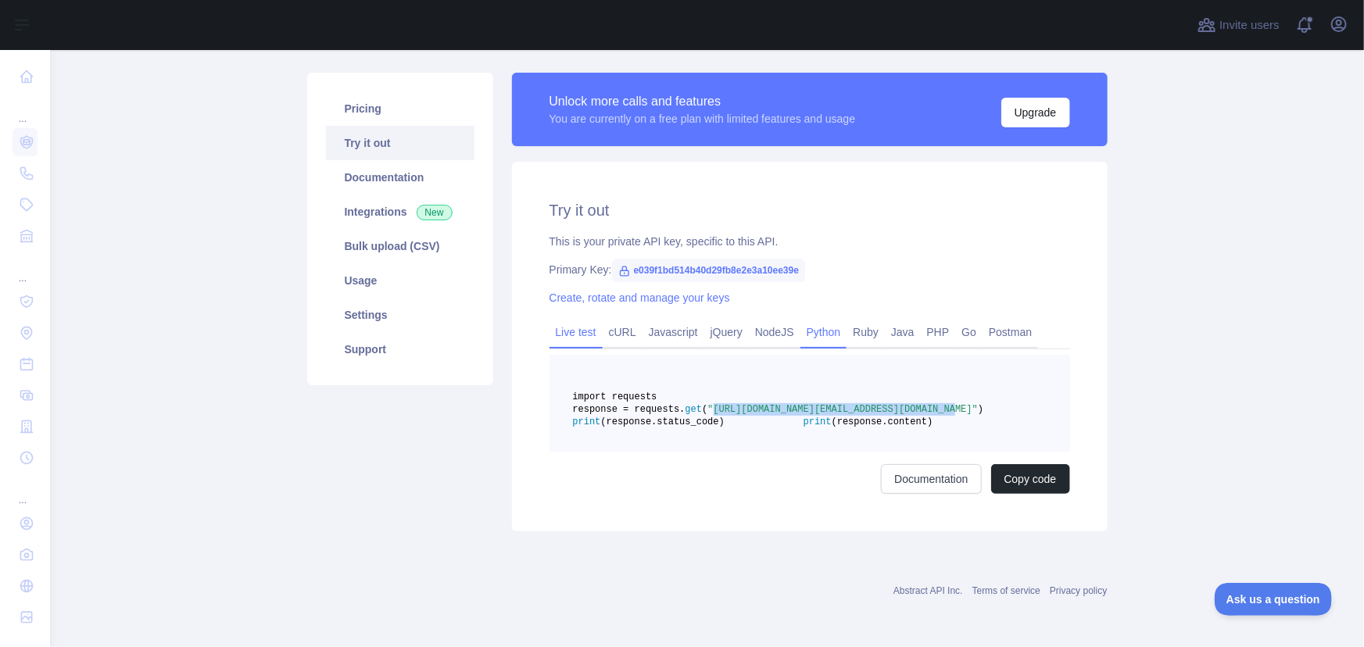
click at [572, 320] on link "Live test" at bounding box center [575, 332] width 53 height 25
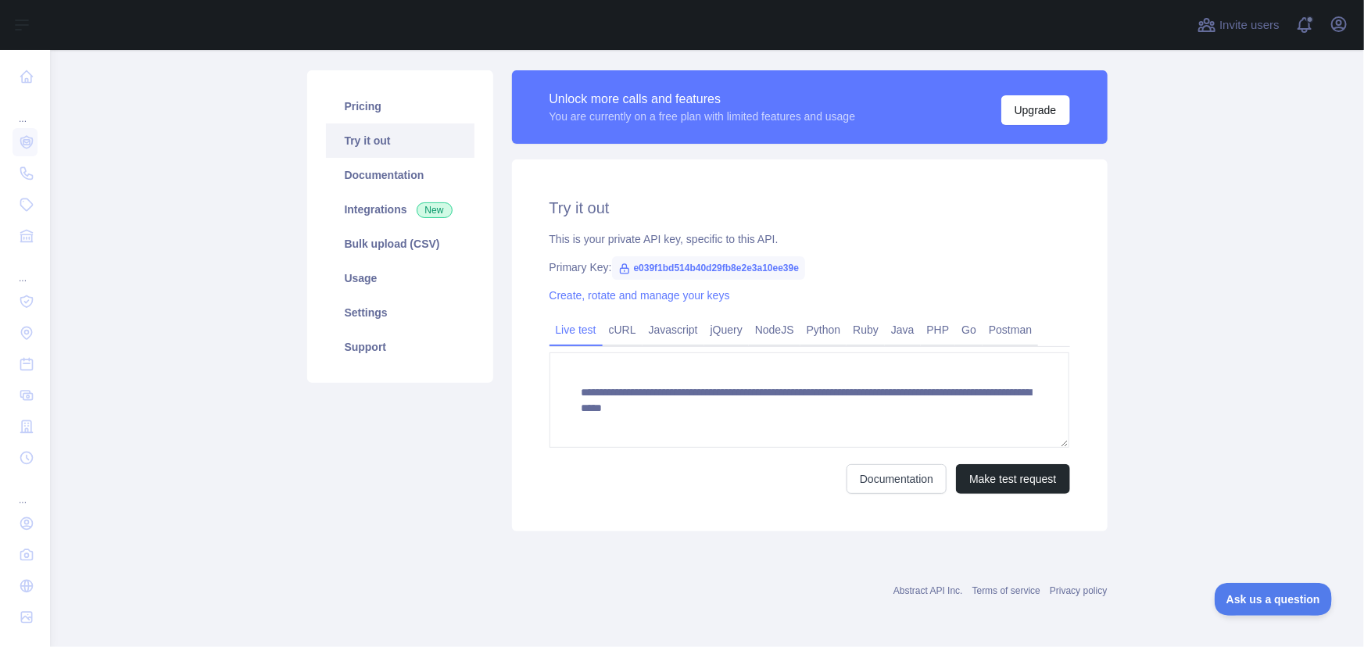
scroll to position [94, 0]
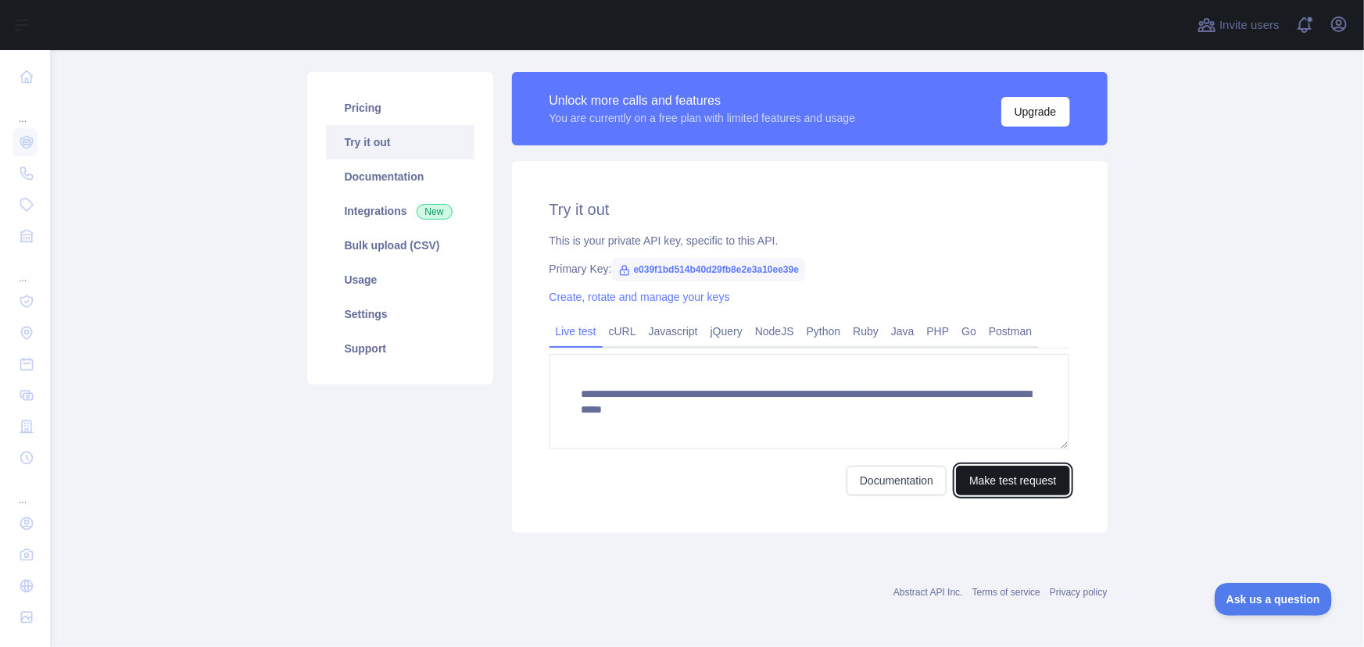
click at [1000, 477] on button "Make test request" at bounding box center [1012, 481] width 113 height 30
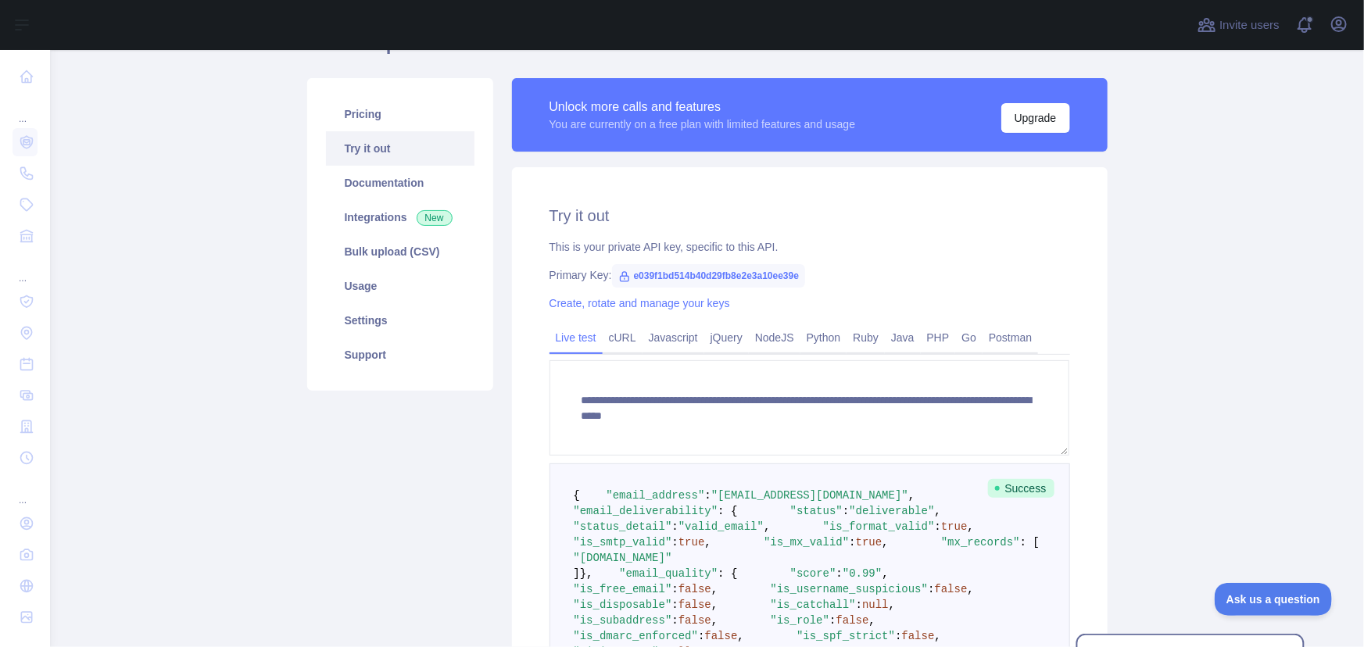
scroll to position [0, 0]
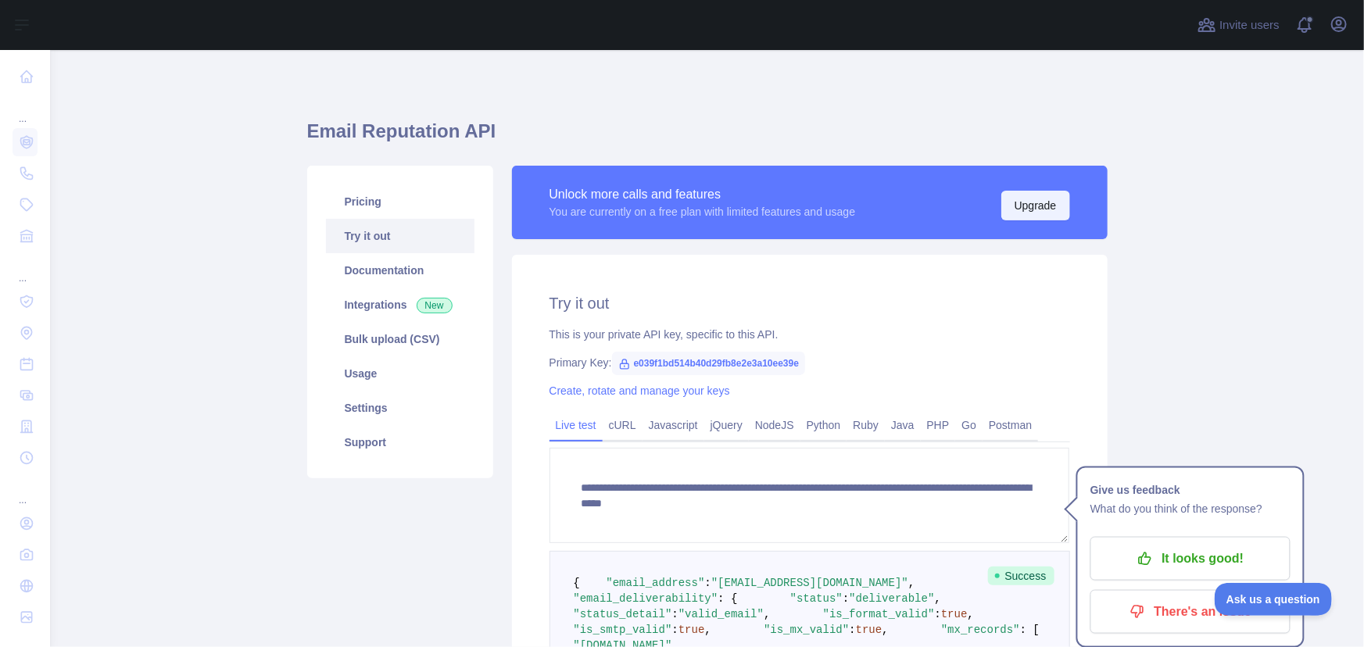
click at [1024, 199] on button "Upgrade" at bounding box center [1035, 206] width 69 height 30
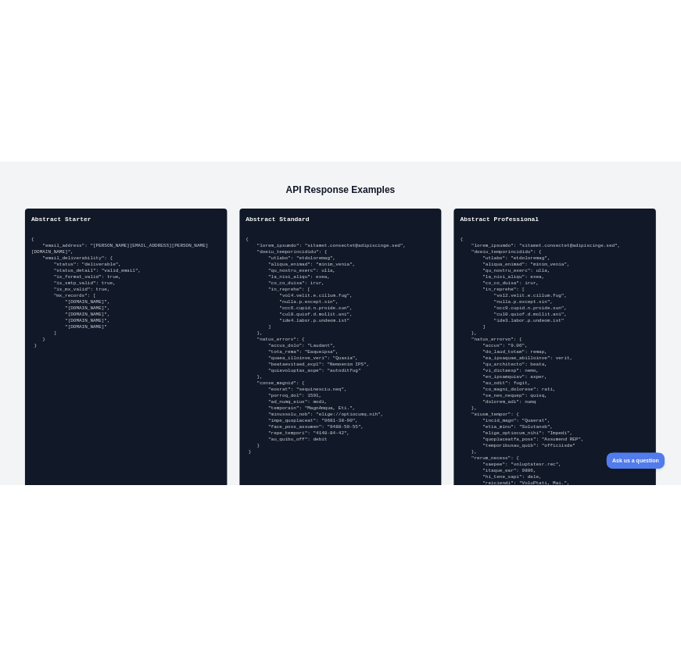
scroll to position [1136, 0]
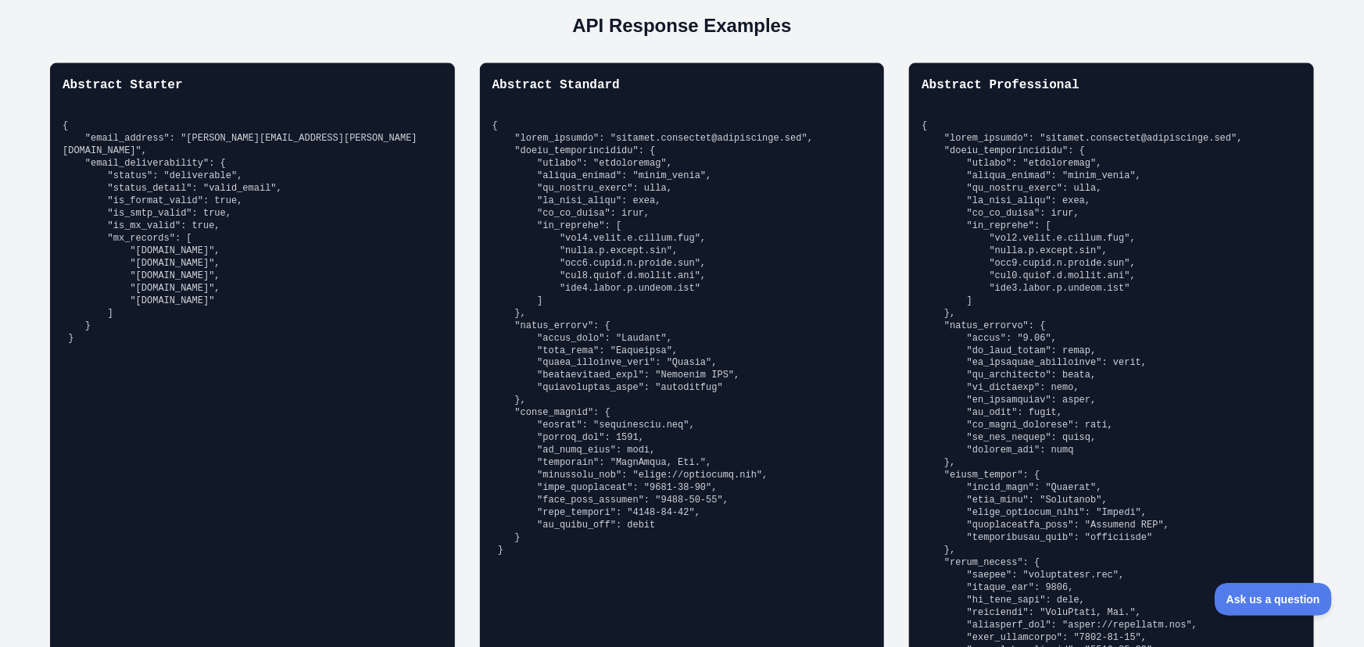
click at [196, 163] on pre "{ "email_address": "[PERSON_NAME][EMAIL_ADDRESS][PERSON_NAME][DOMAIN_NAME]", "e…" at bounding box center [253, 232] width 380 height 225
click at [209, 175] on pre "{ "email_address": "[PERSON_NAME][EMAIL_ADDRESS][PERSON_NAME][DOMAIN_NAME]", "e…" at bounding box center [253, 232] width 380 height 225
click at [203, 202] on pre "{ "email_address": "[PERSON_NAME][EMAIL_ADDRESS][PERSON_NAME][DOMAIN_NAME]", "e…" at bounding box center [253, 232] width 380 height 225
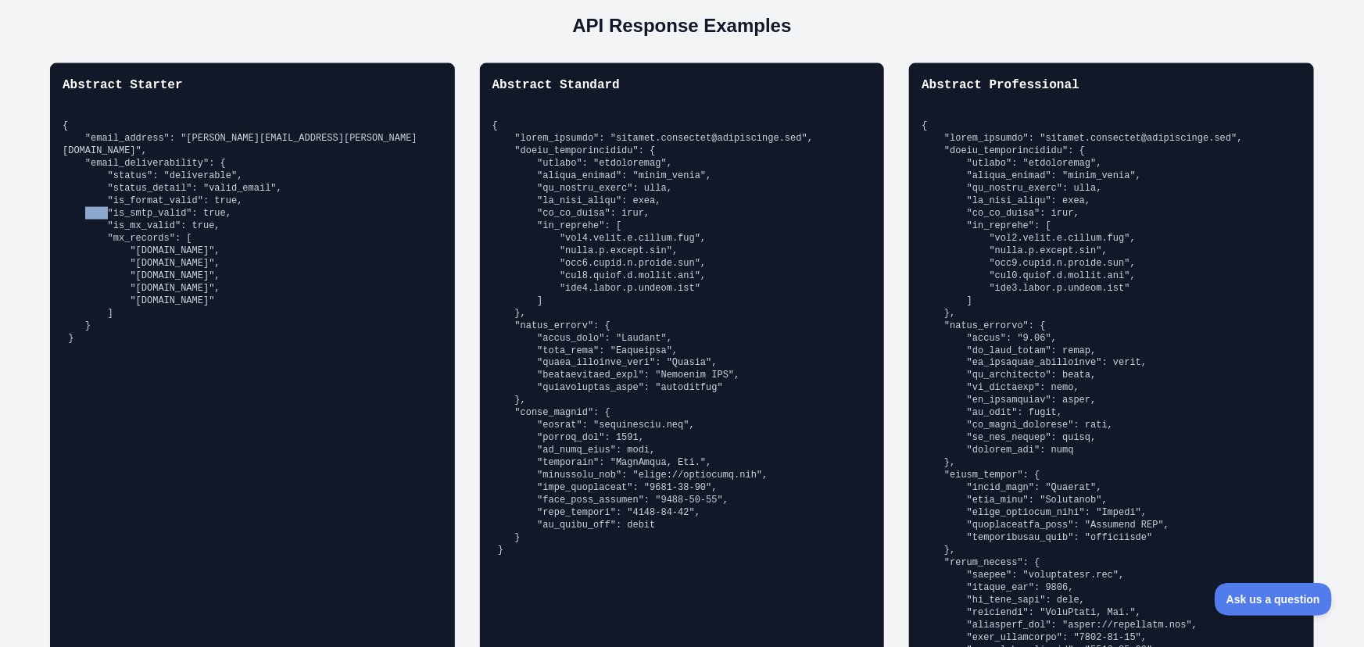
click at [203, 202] on pre "{ "email_address": "[PERSON_NAME][EMAIL_ADDRESS][PERSON_NAME][DOMAIN_NAME]", "e…" at bounding box center [253, 232] width 380 height 225
